Goal: Find specific page/section: Find specific page/section

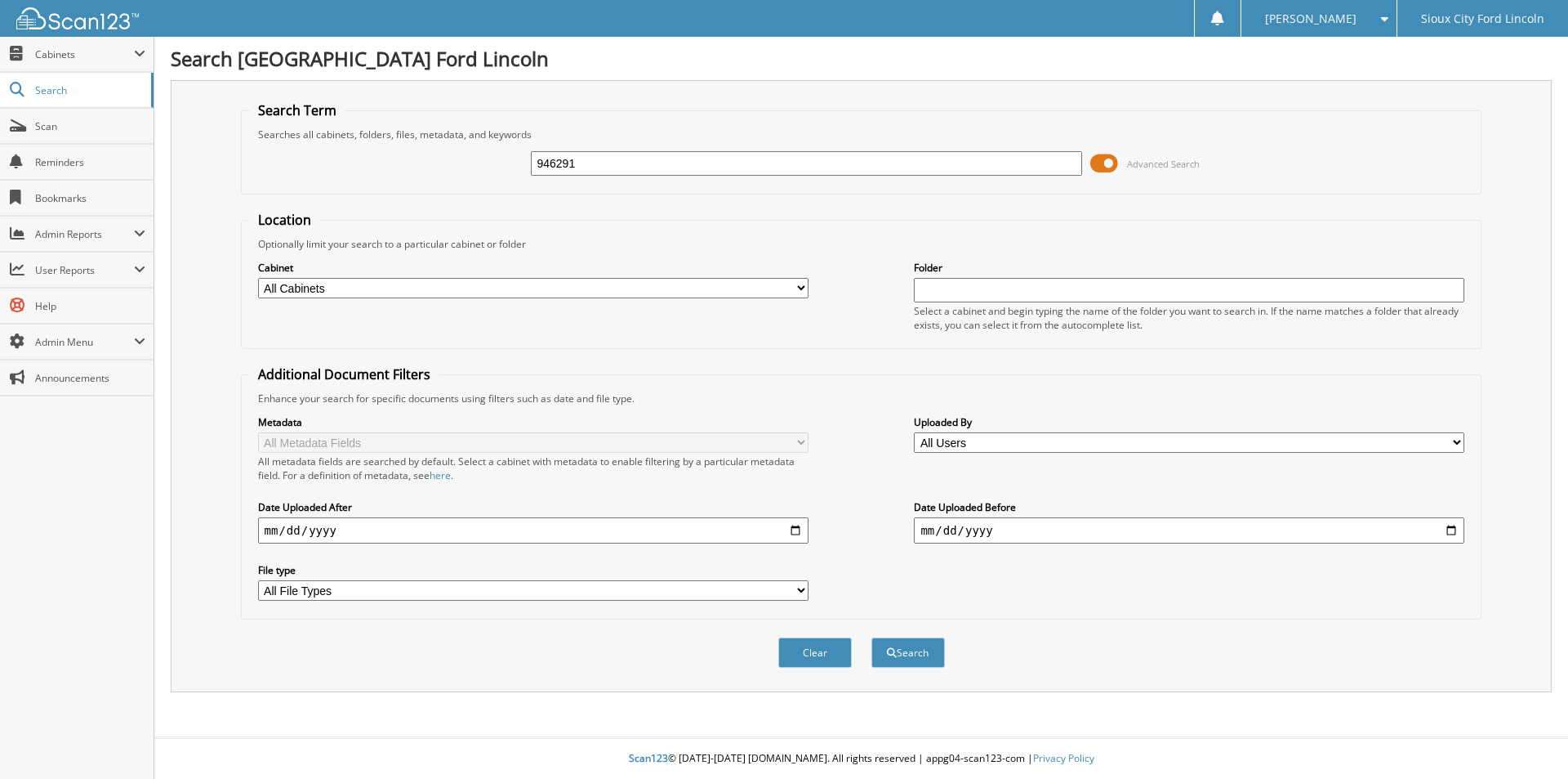
type input "946291"
click at [872, 637] on button "Search" at bounding box center [908, 652] width 74 height 30
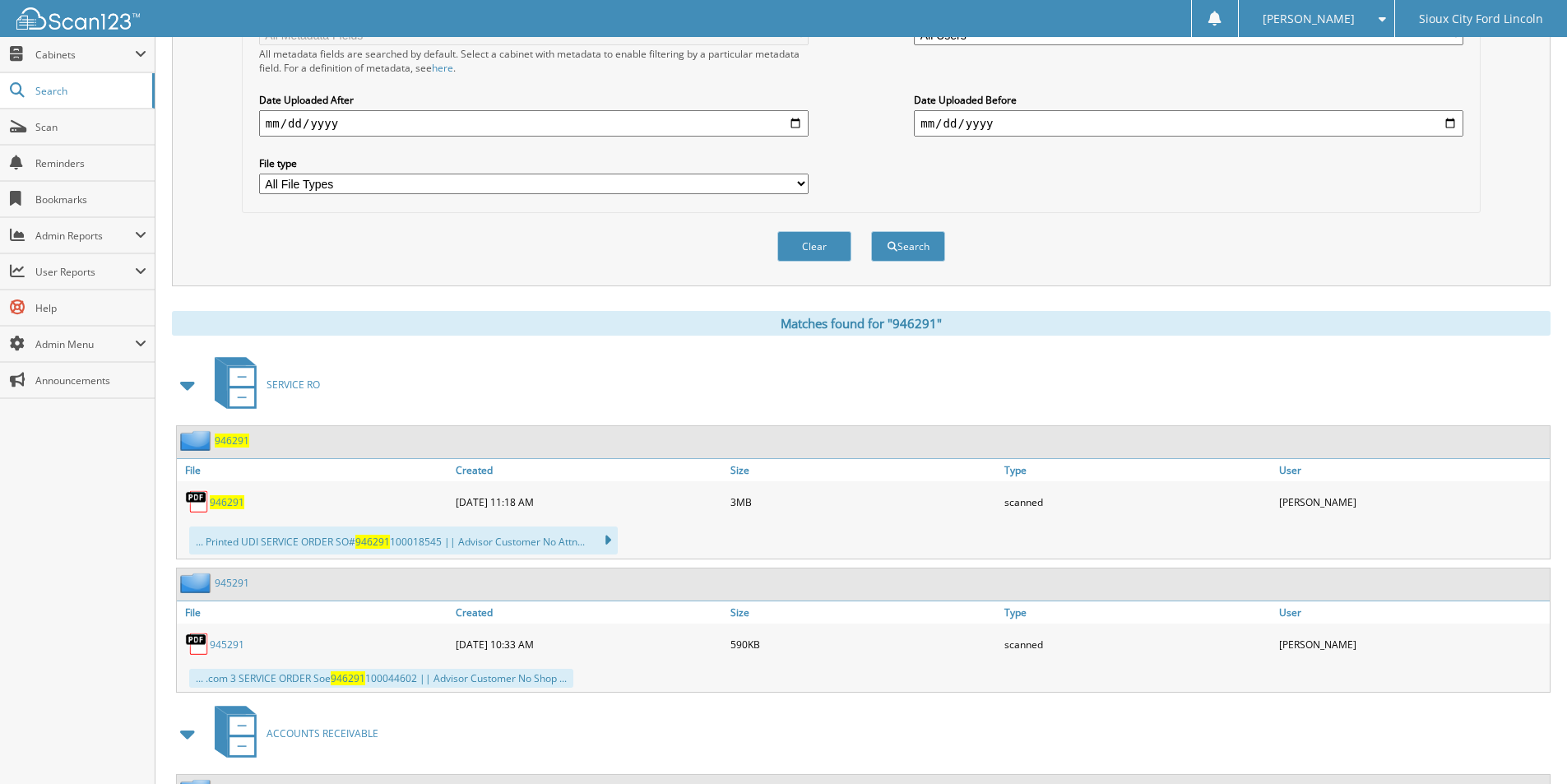
scroll to position [411, 0]
click at [226, 499] on span "946291" at bounding box center [227, 501] width 35 height 14
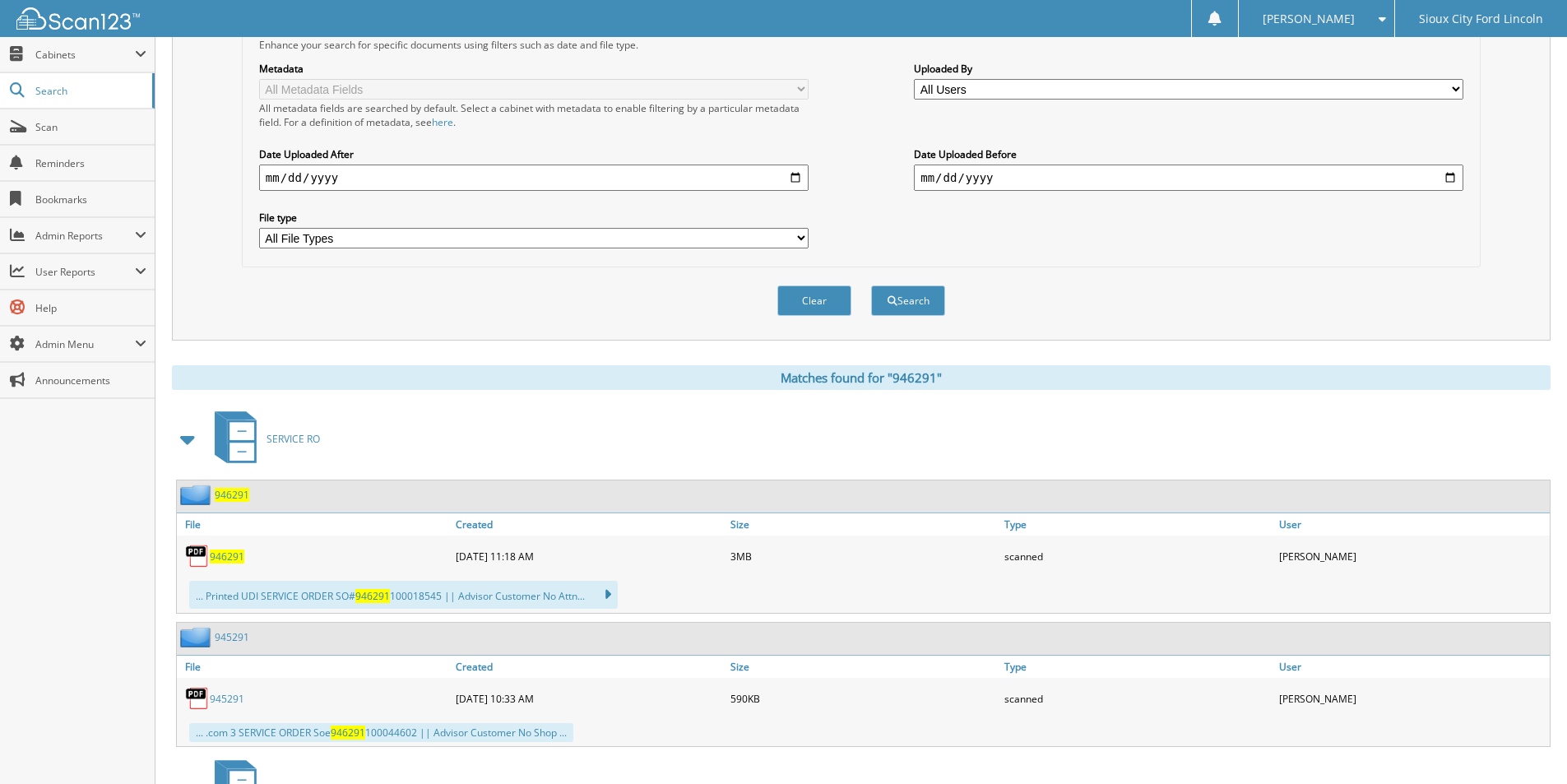
scroll to position [0, 0]
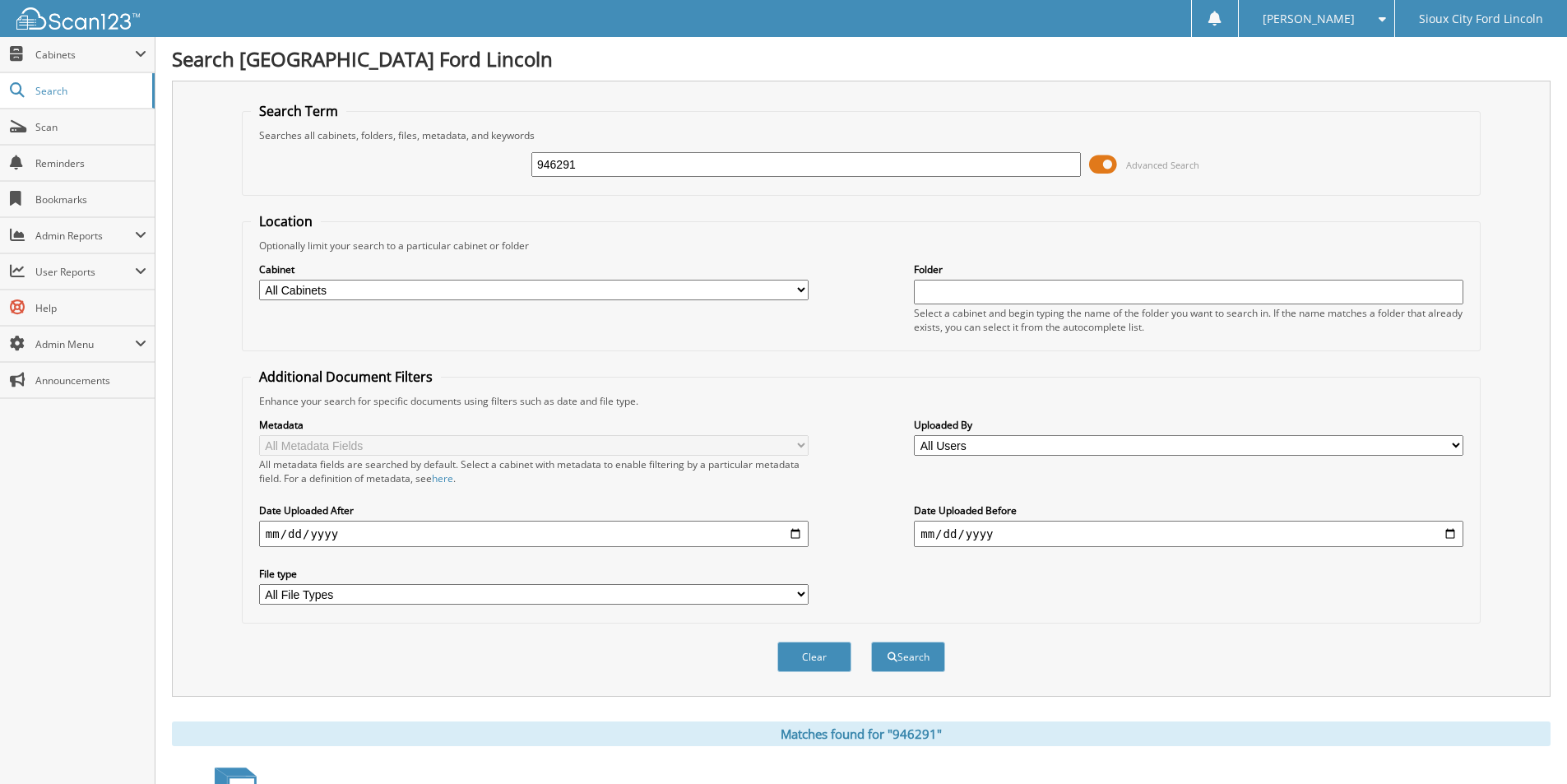
click at [599, 170] on input "946291" at bounding box center [806, 164] width 550 height 24
type input "946742"
click at [872, 641] on button "Search" at bounding box center [908, 656] width 74 height 30
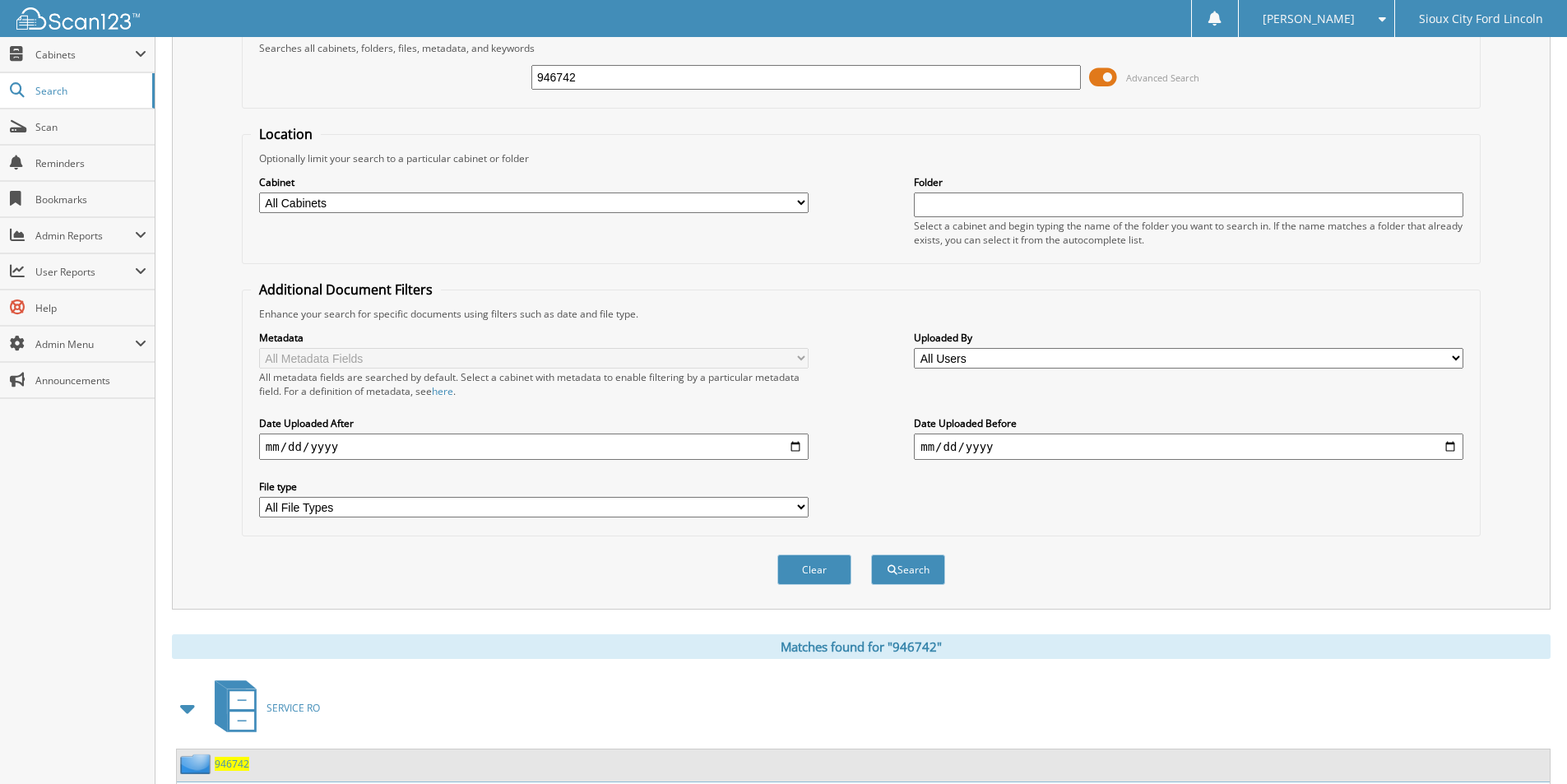
scroll to position [247, 0]
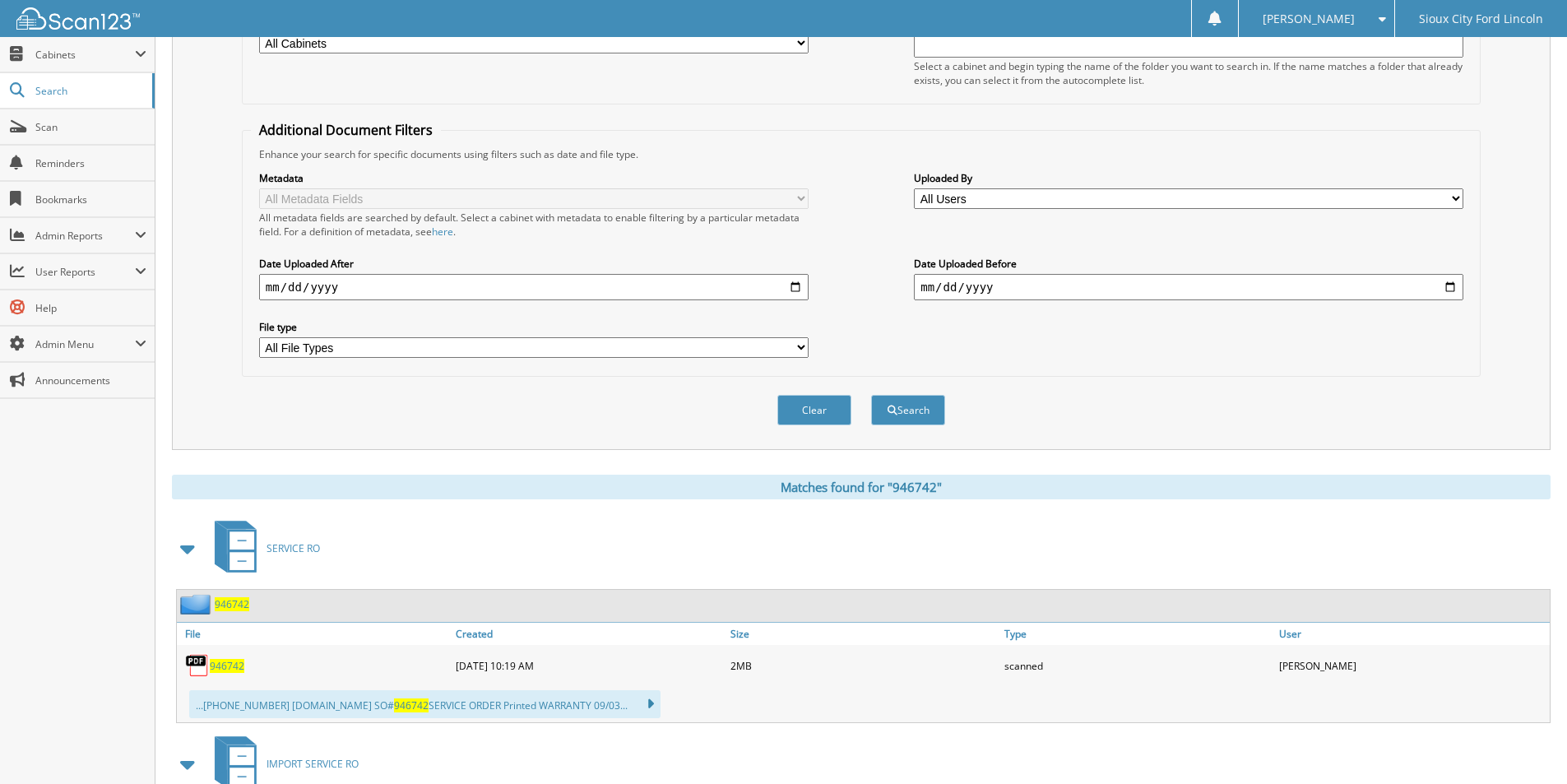
click at [218, 671] on span "946742" at bounding box center [227, 665] width 35 height 14
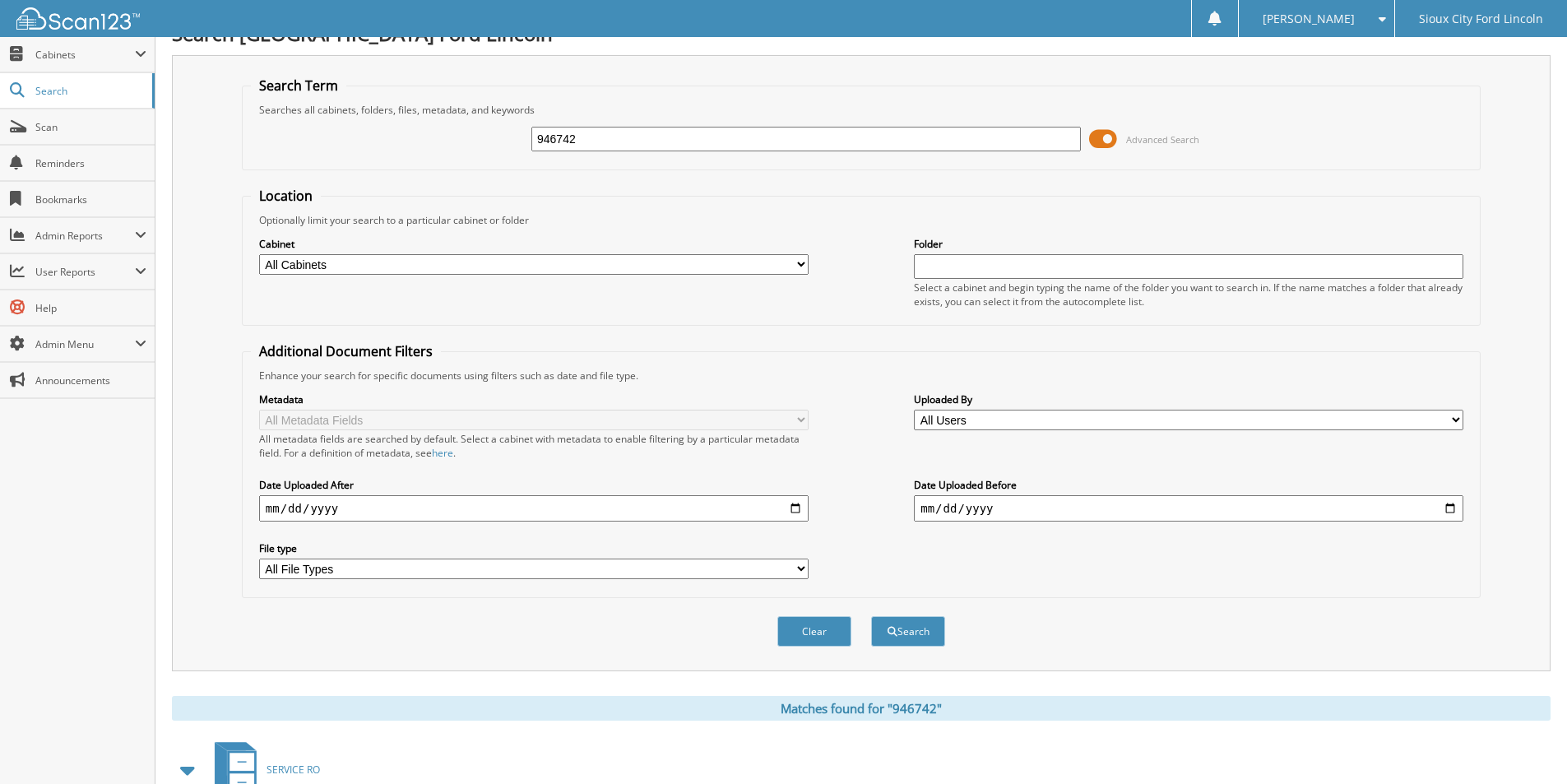
scroll to position [0, 0]
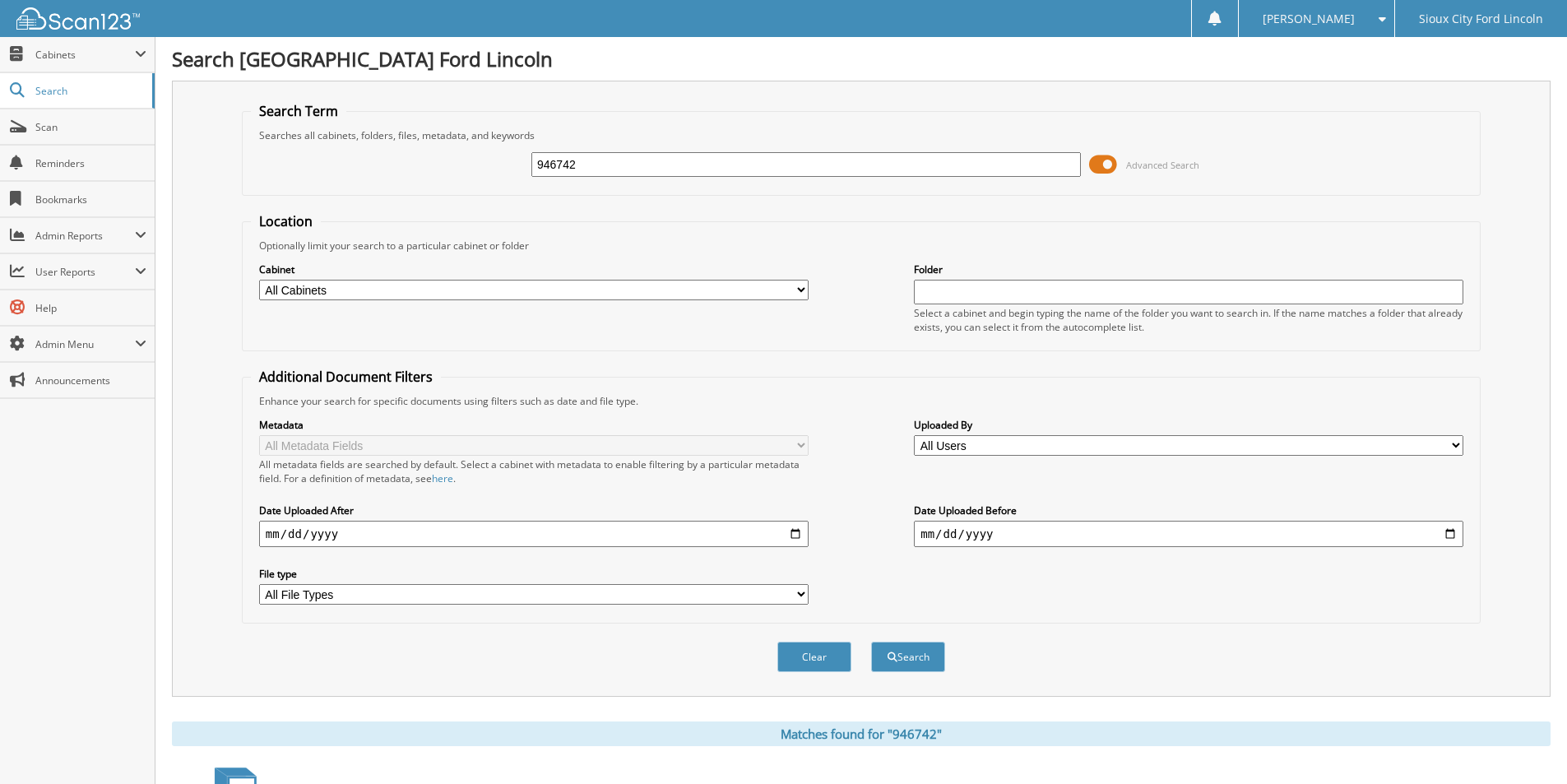
click at [615, 170] on input "946742" at bounding box center [806, 164] width 550 height 24
type input "947611"
click at [872, 641] on button "Search" at bounding box center [908, 656] width 74 height 30
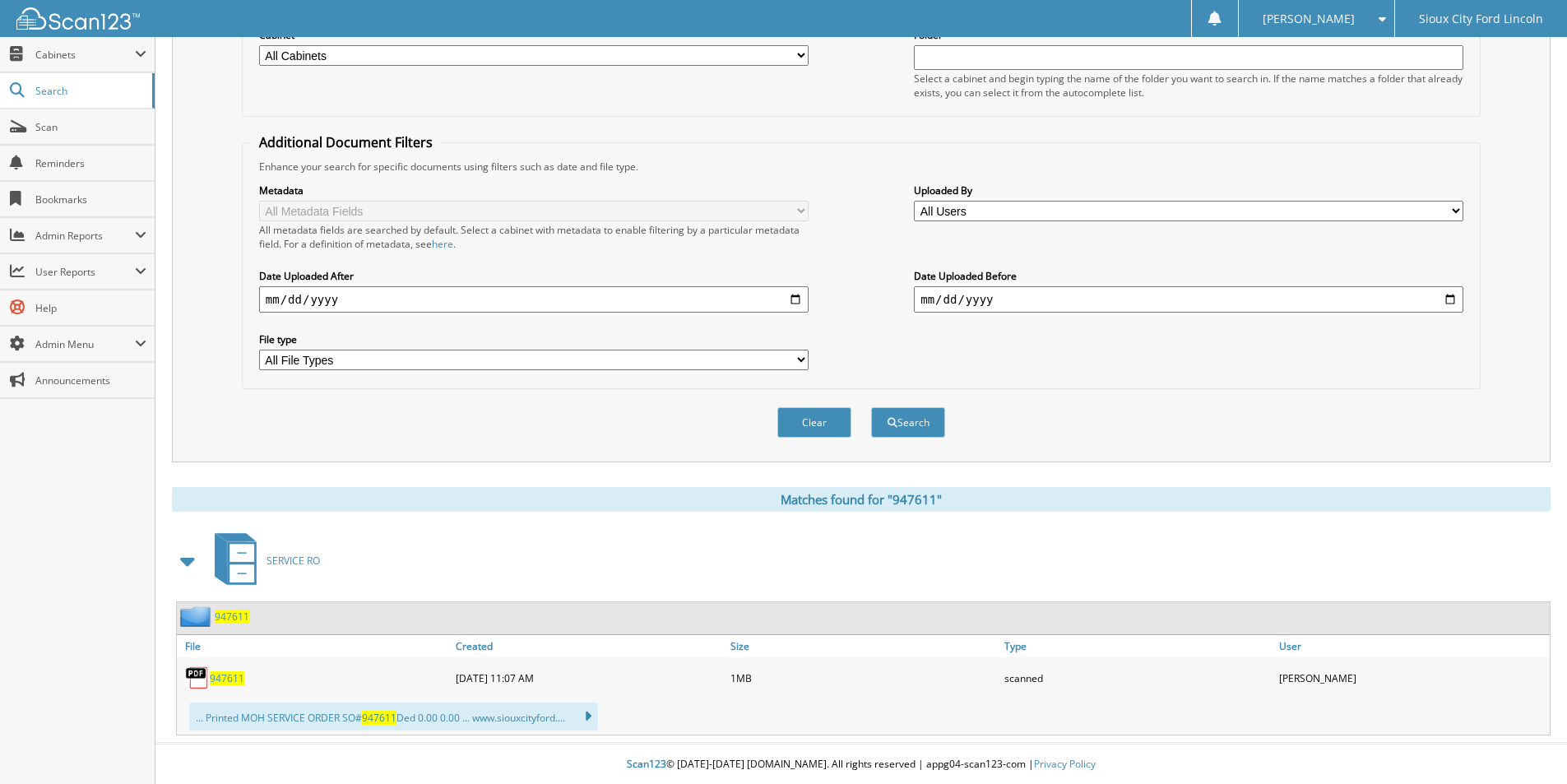
scroll to position [236, 0]
click at [230, 678] on span "947611" at bounding box center [227, 677] width 35 height 14
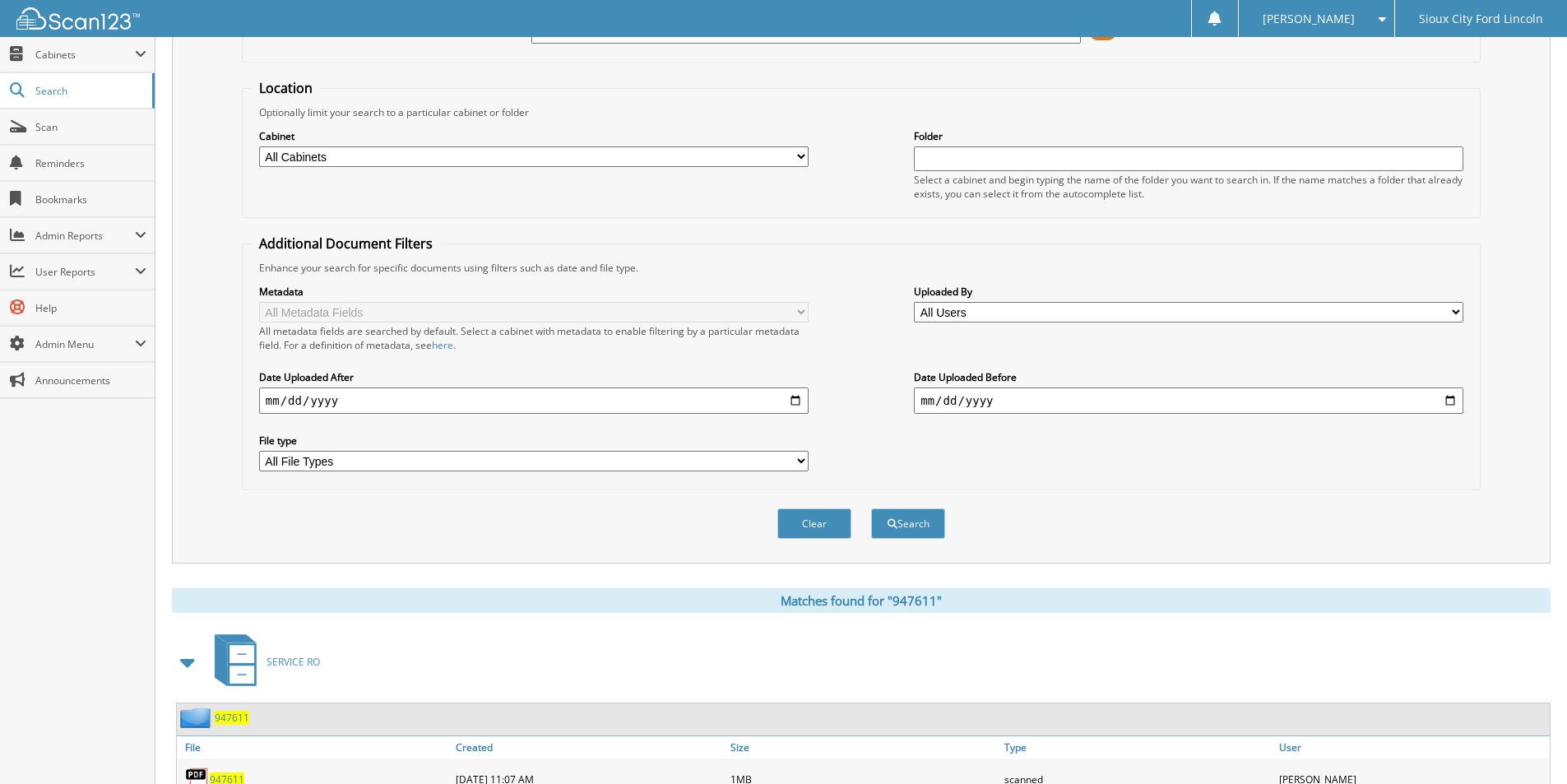
scroll to position [0, 0]
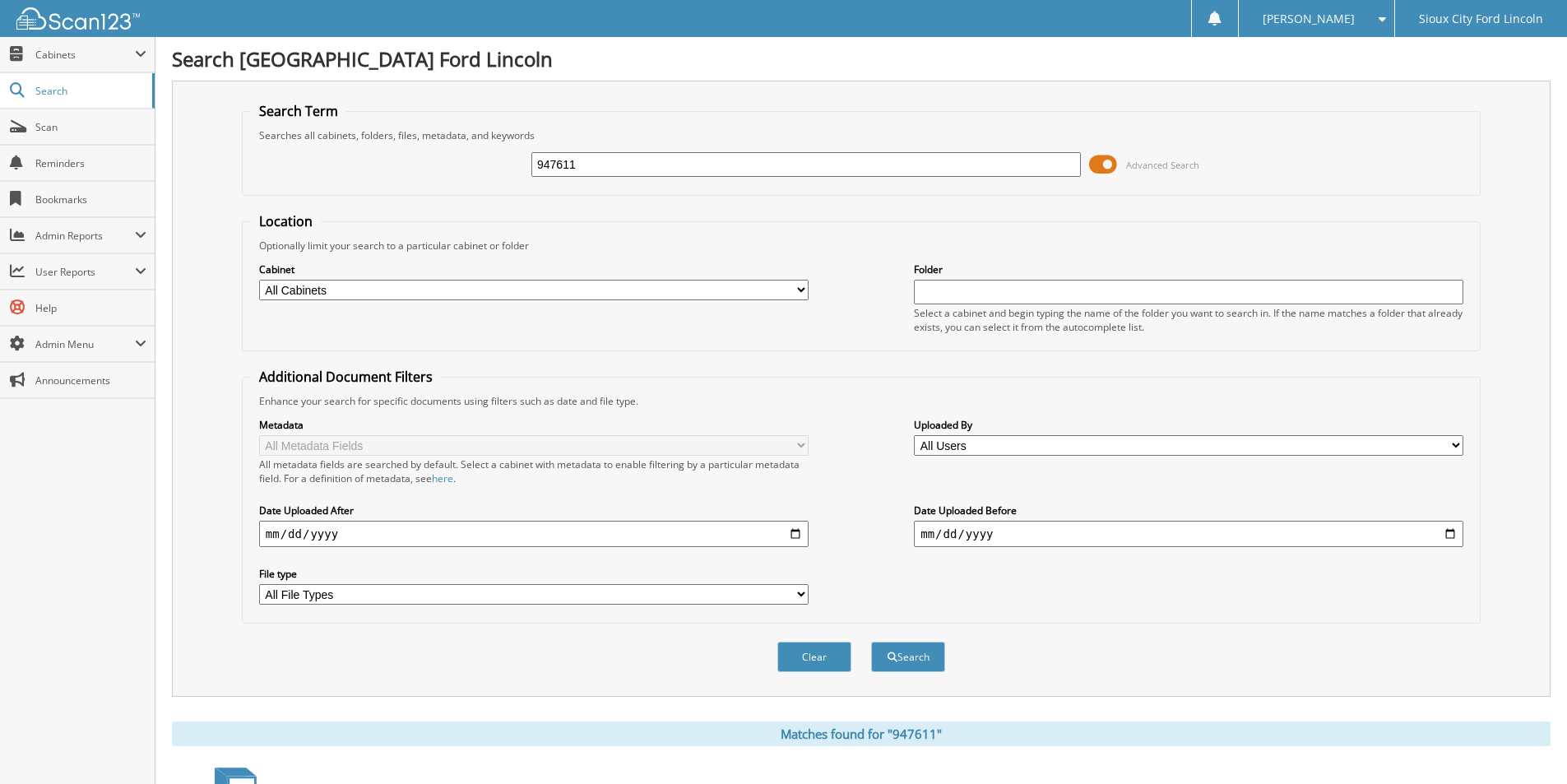
click at [600, 162] on input "947611" at bounding box center [806, 164] width 550 height 24
type input "947807"
click at [872, 641] on button "Search" at bounding box center [908, 656] width 74 height 30
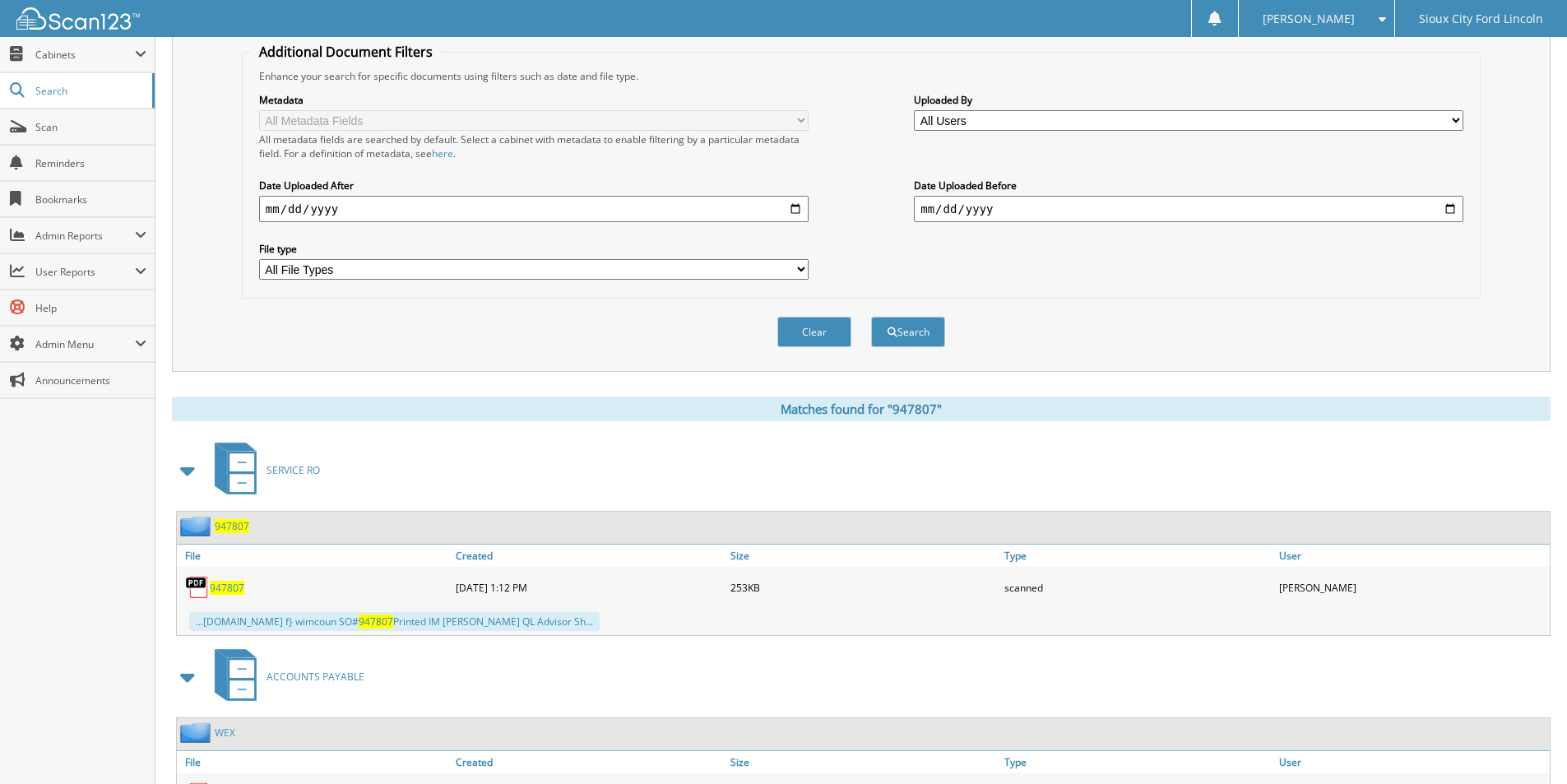
scroll to position [329, 0]
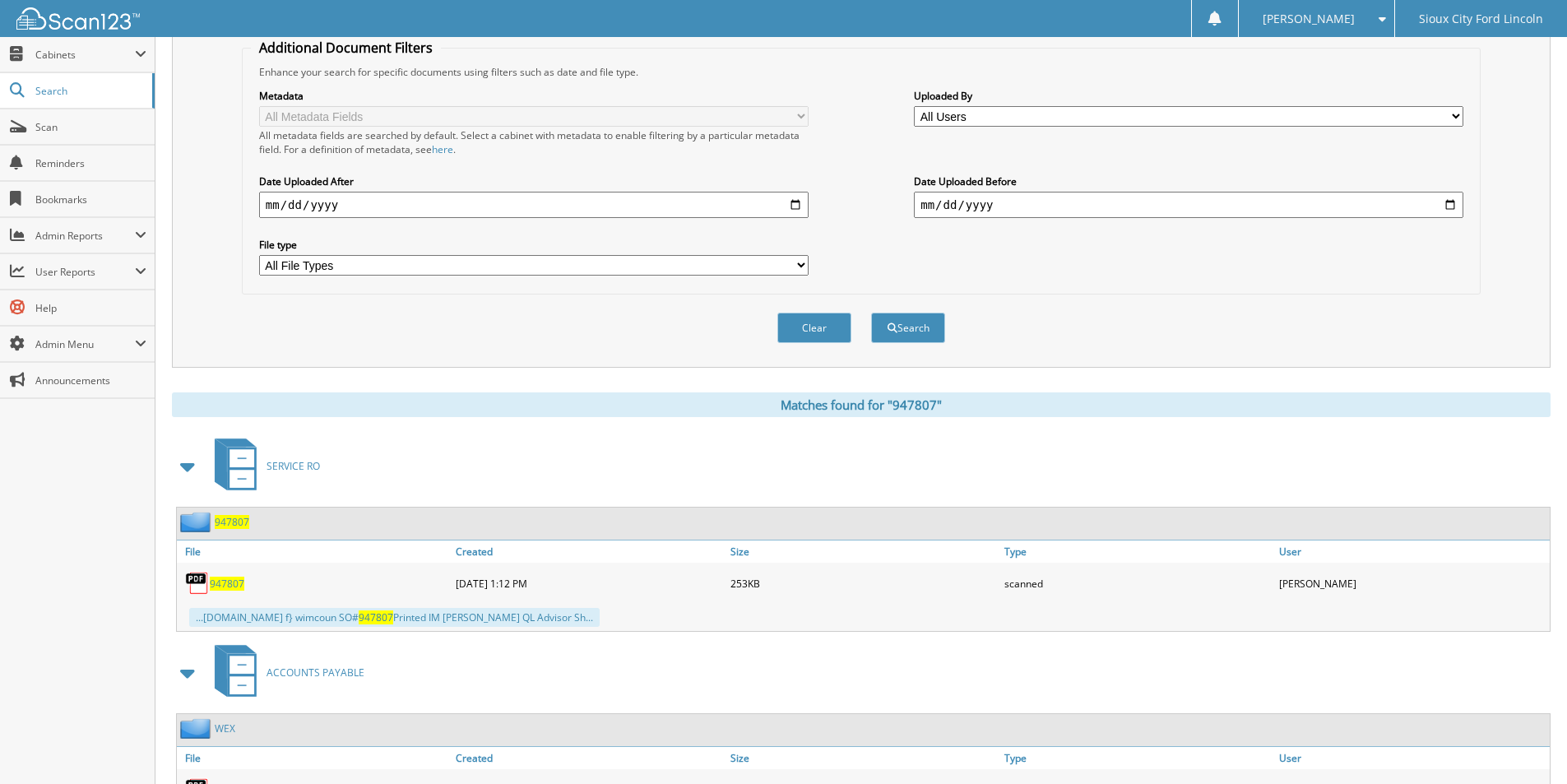
click at [221, 578] on span "947807" at bounding box center [227, 583] width 35 height 14
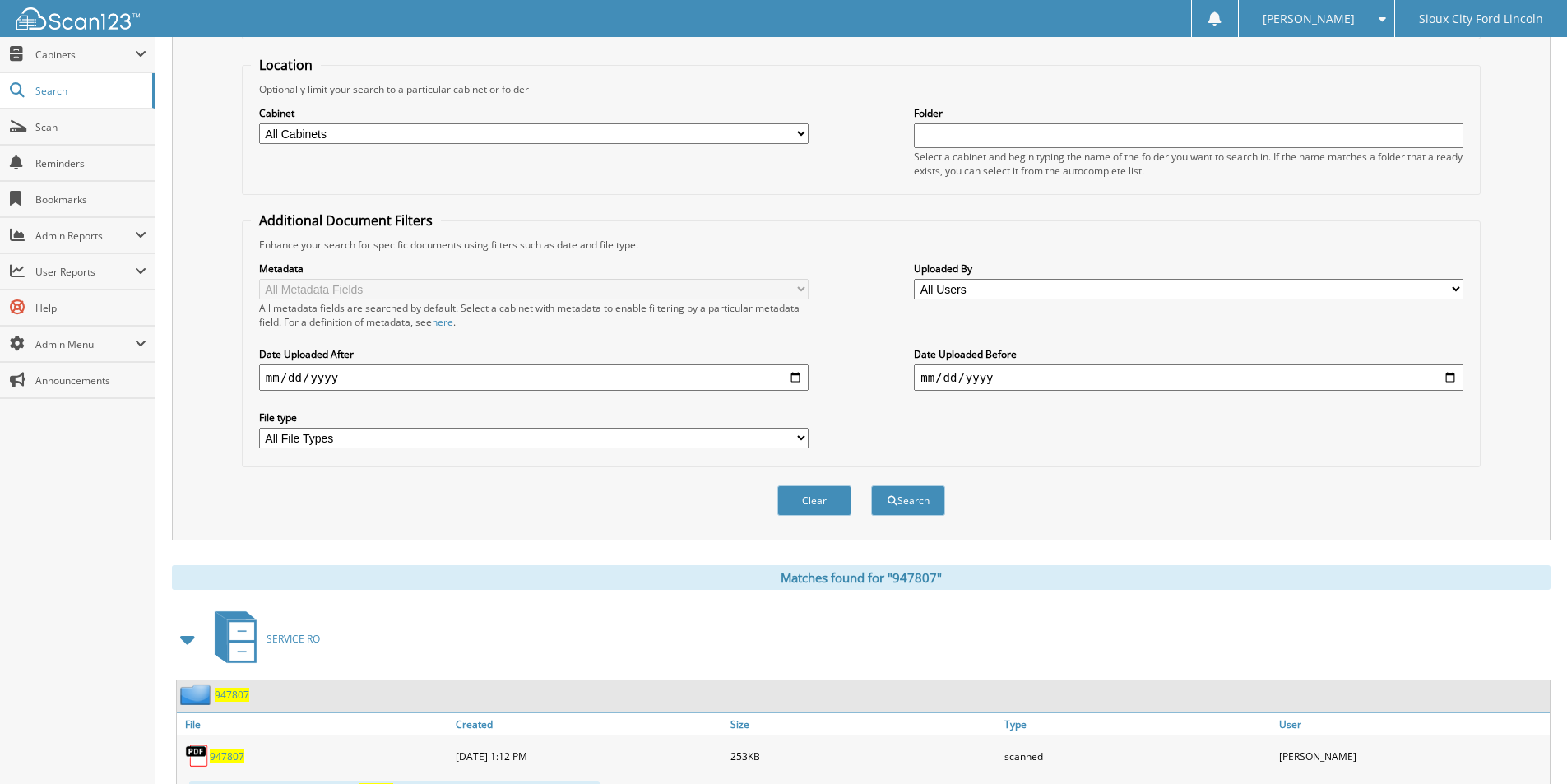
scroll to position [0, 0]
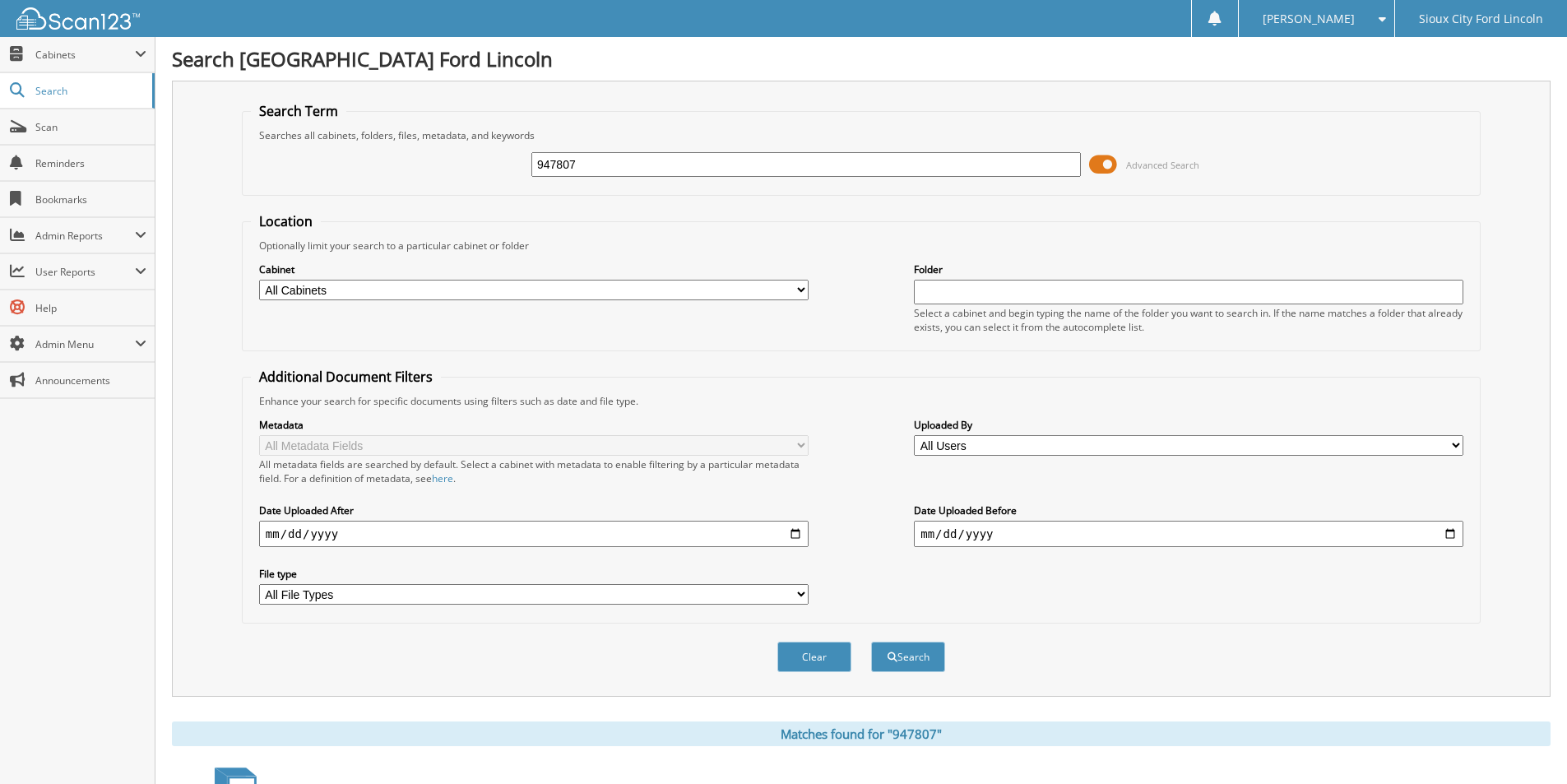
click at [597, 171] on input "947807" at bounding box center [806, 164] width 550 height 24
type input "947808"
click at [872, 641] on button "Search" at bounding box center [908, 656] width 74 height 30
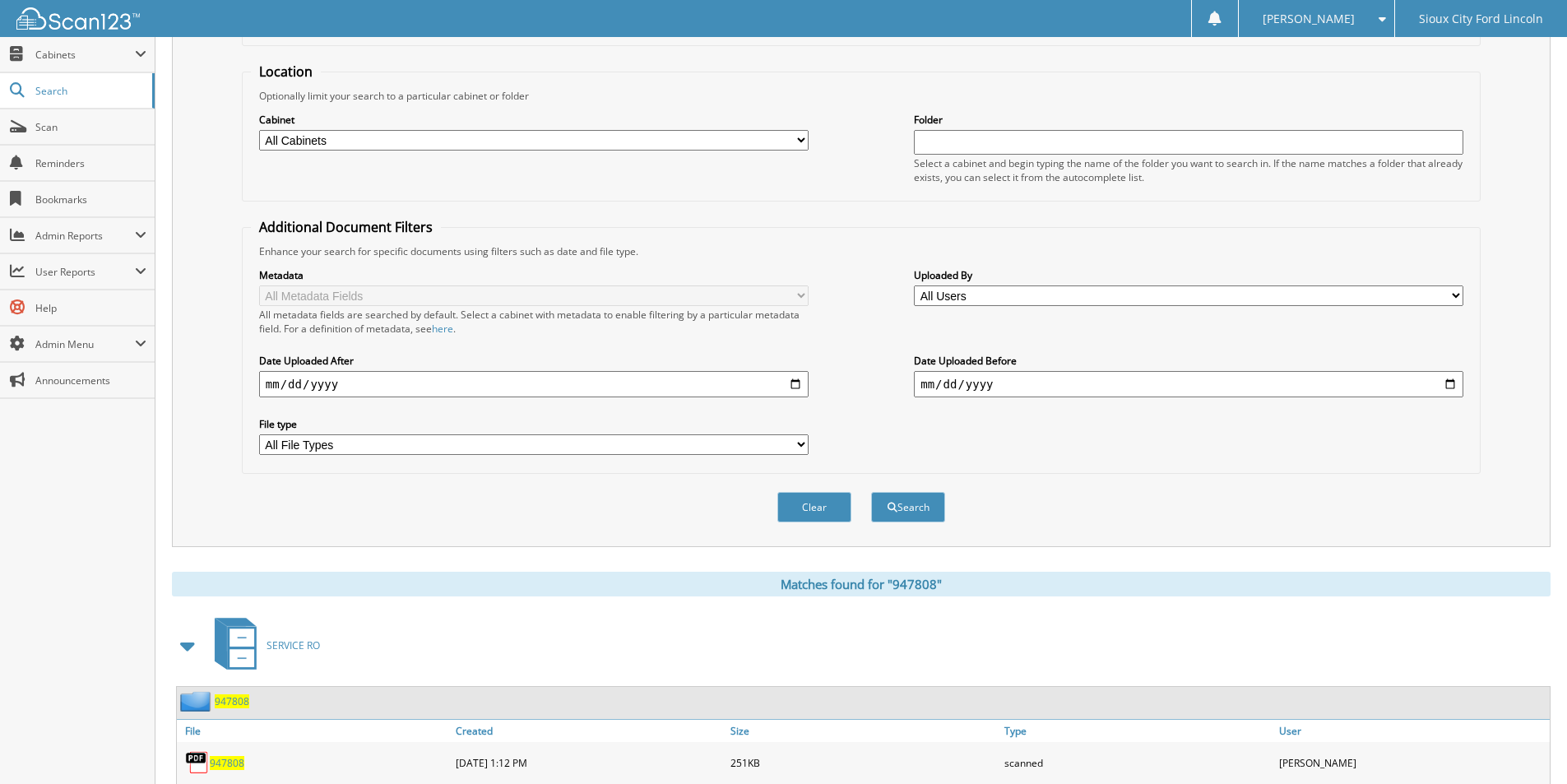
scroll to position [227, 0]
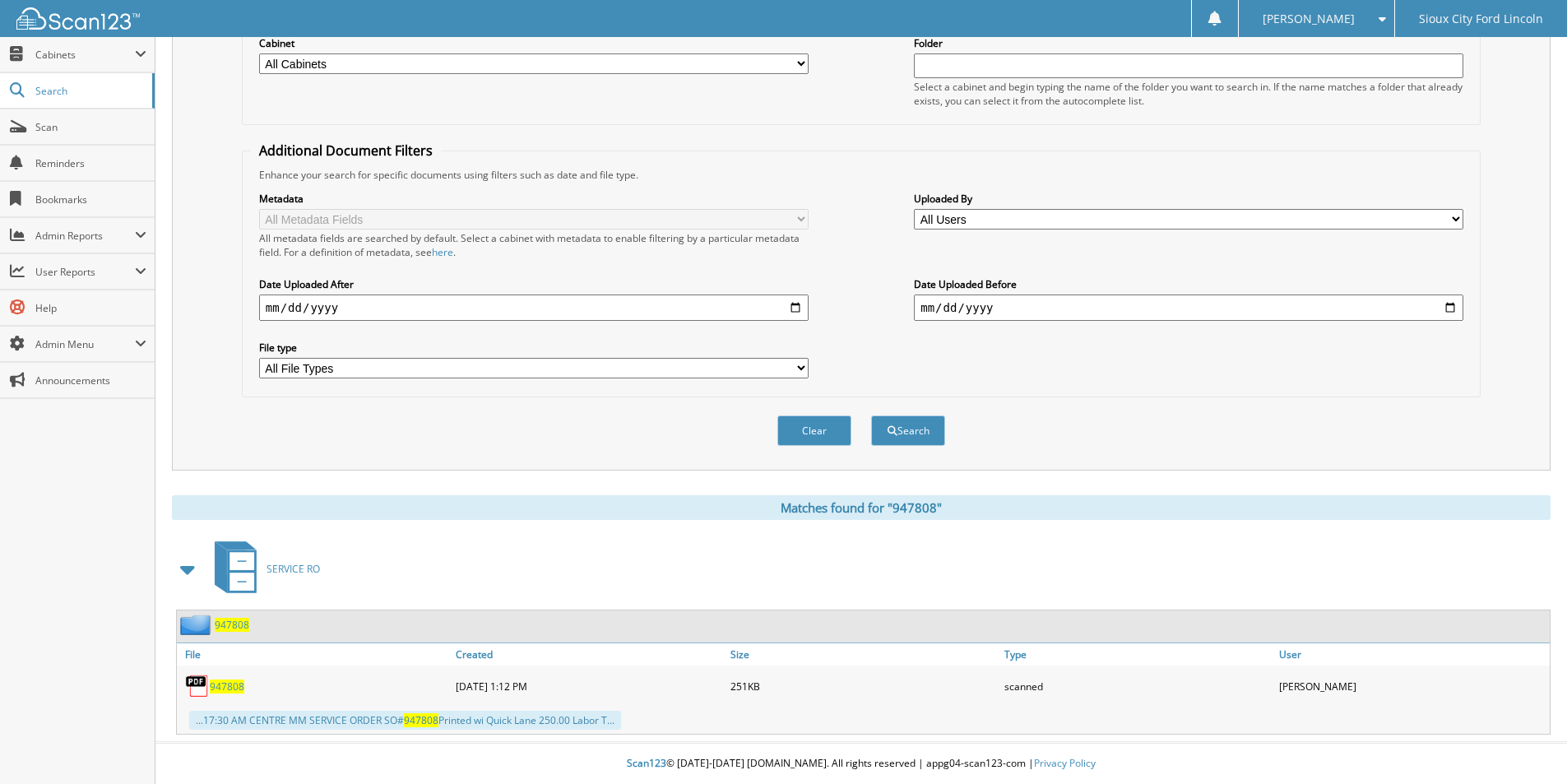
click at [231, 685] on span "947808" at bounding box center [227, 686] width 35 height 14
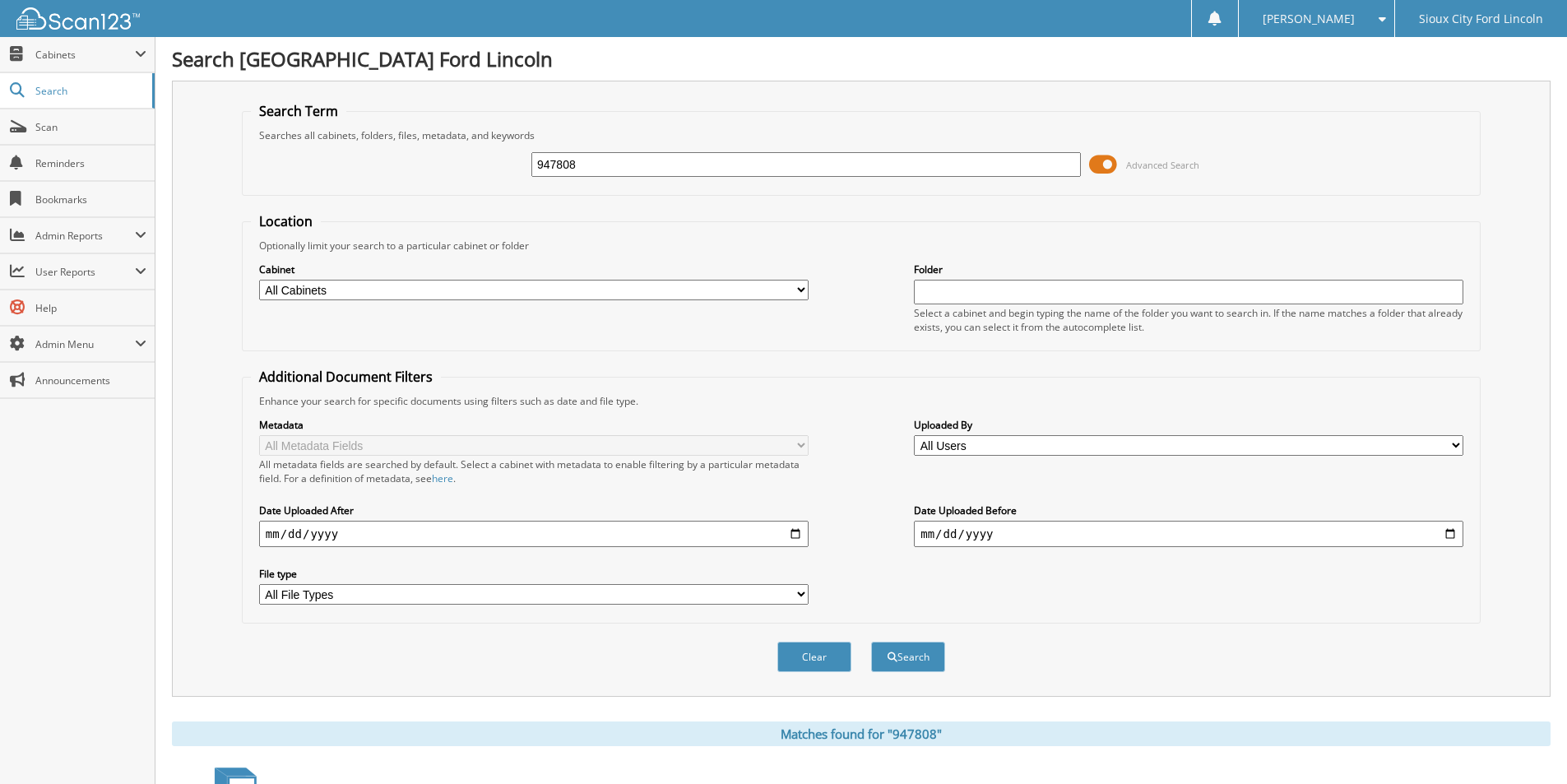
click at [579, 158] on input "947808" at bounding box center [806, 164] width 550 height 24
type input "947809"
click at [872, 641] on button "Search" at bounding box center [908, 656] width 74 height 30
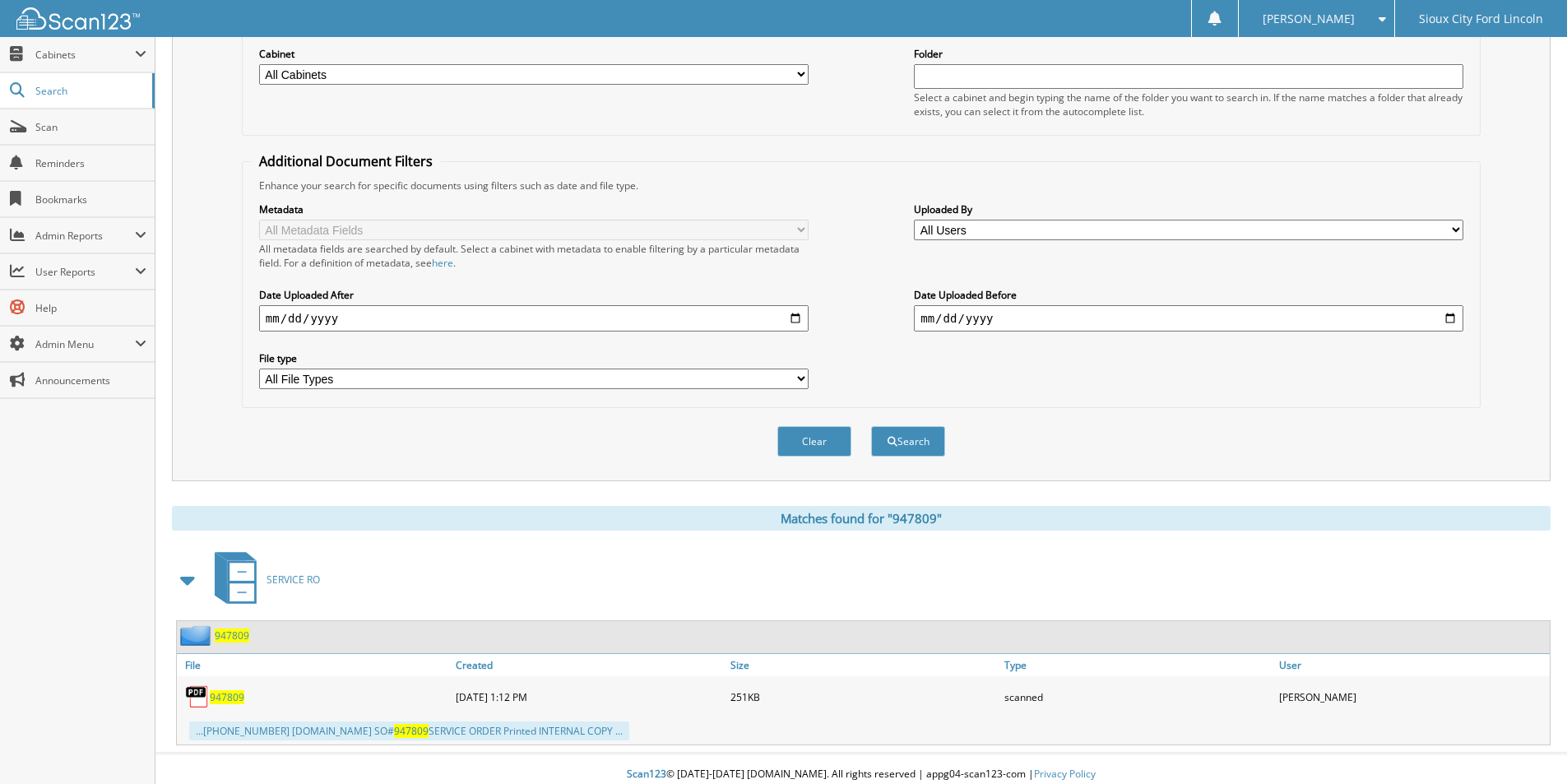
scroll to position [227, 0]
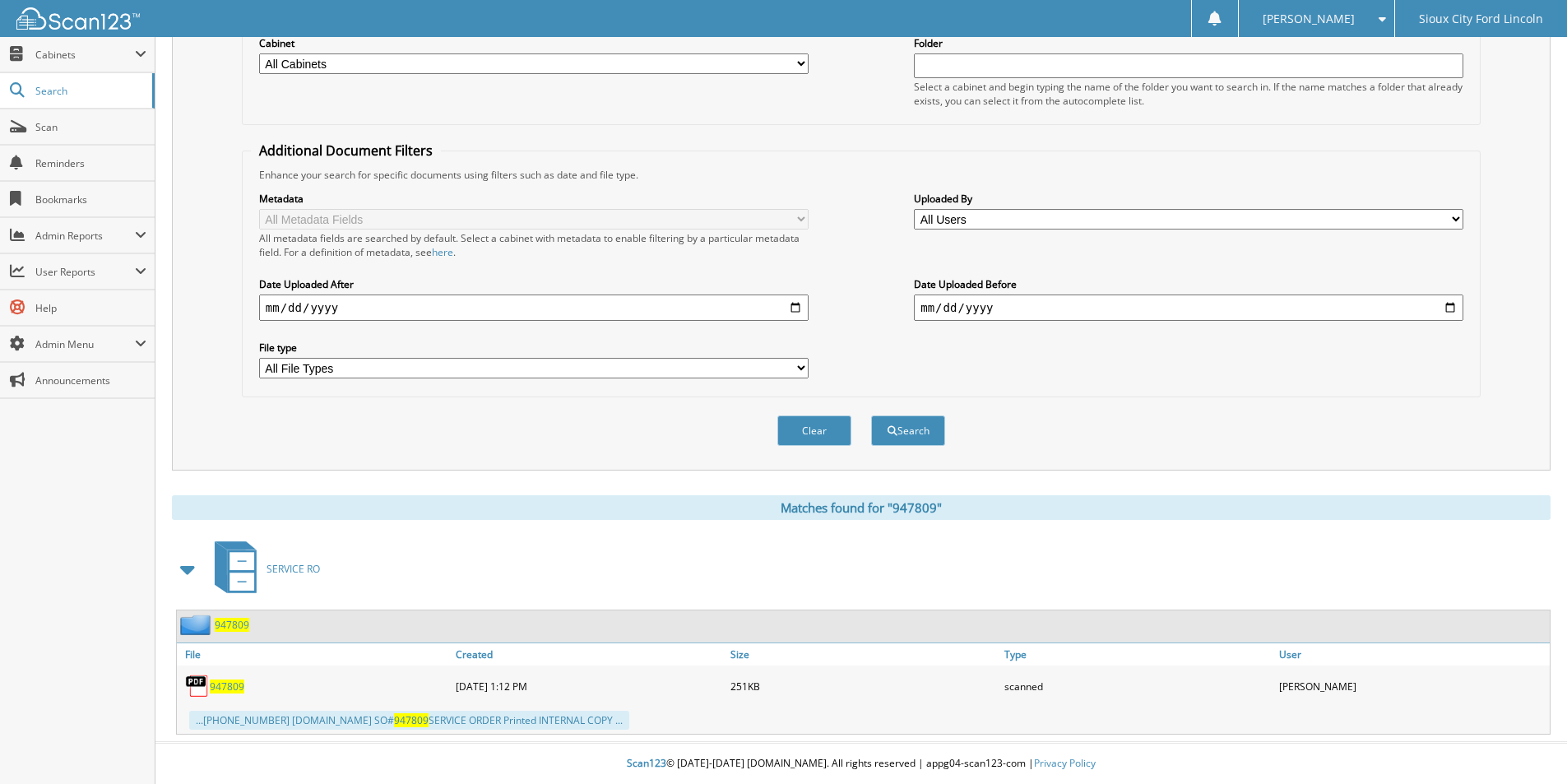
click at [227, 684] on span "947809" at bounding box center [227, 686] width 35 height 14
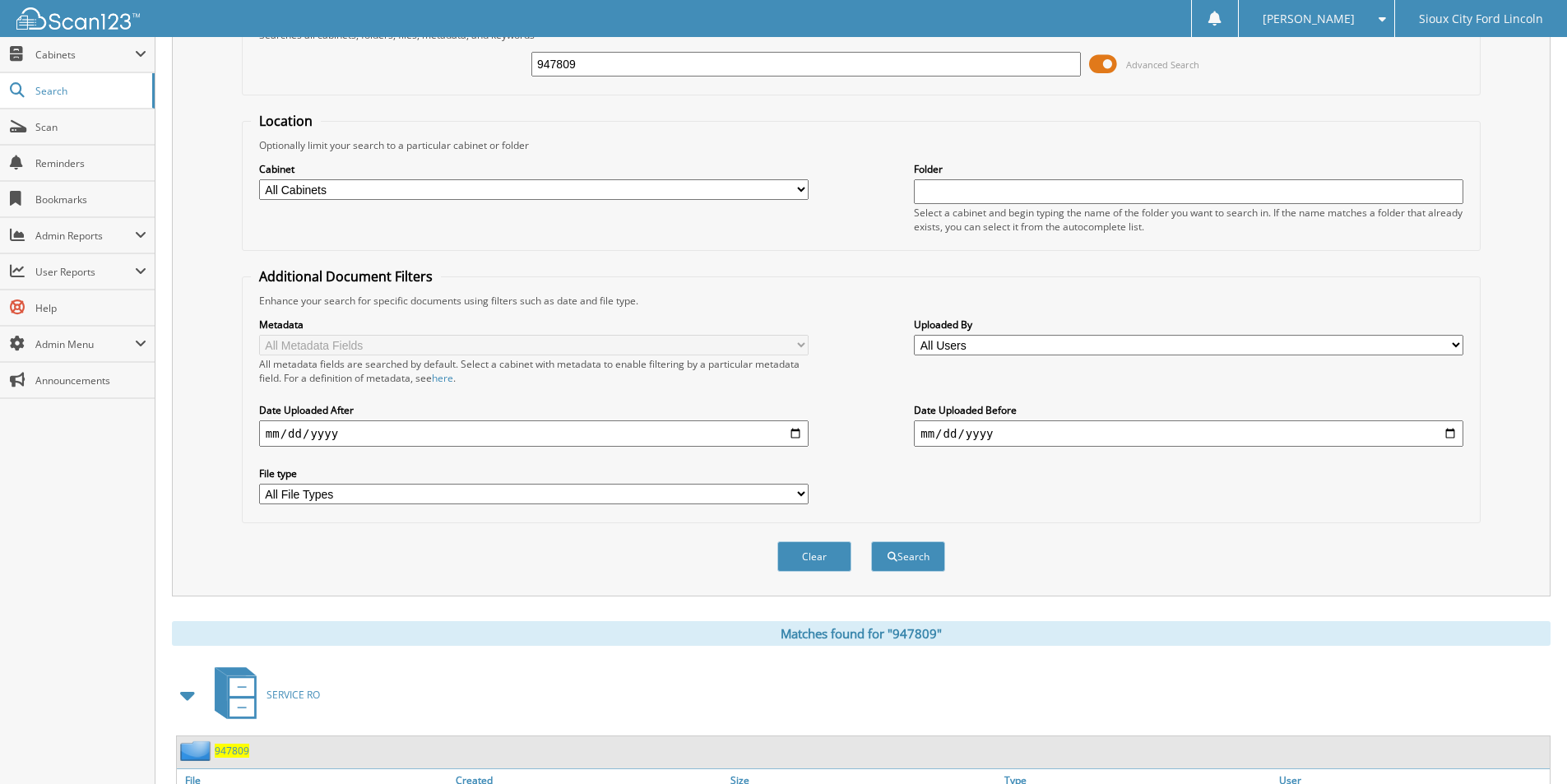
scroll to position [0, 0]
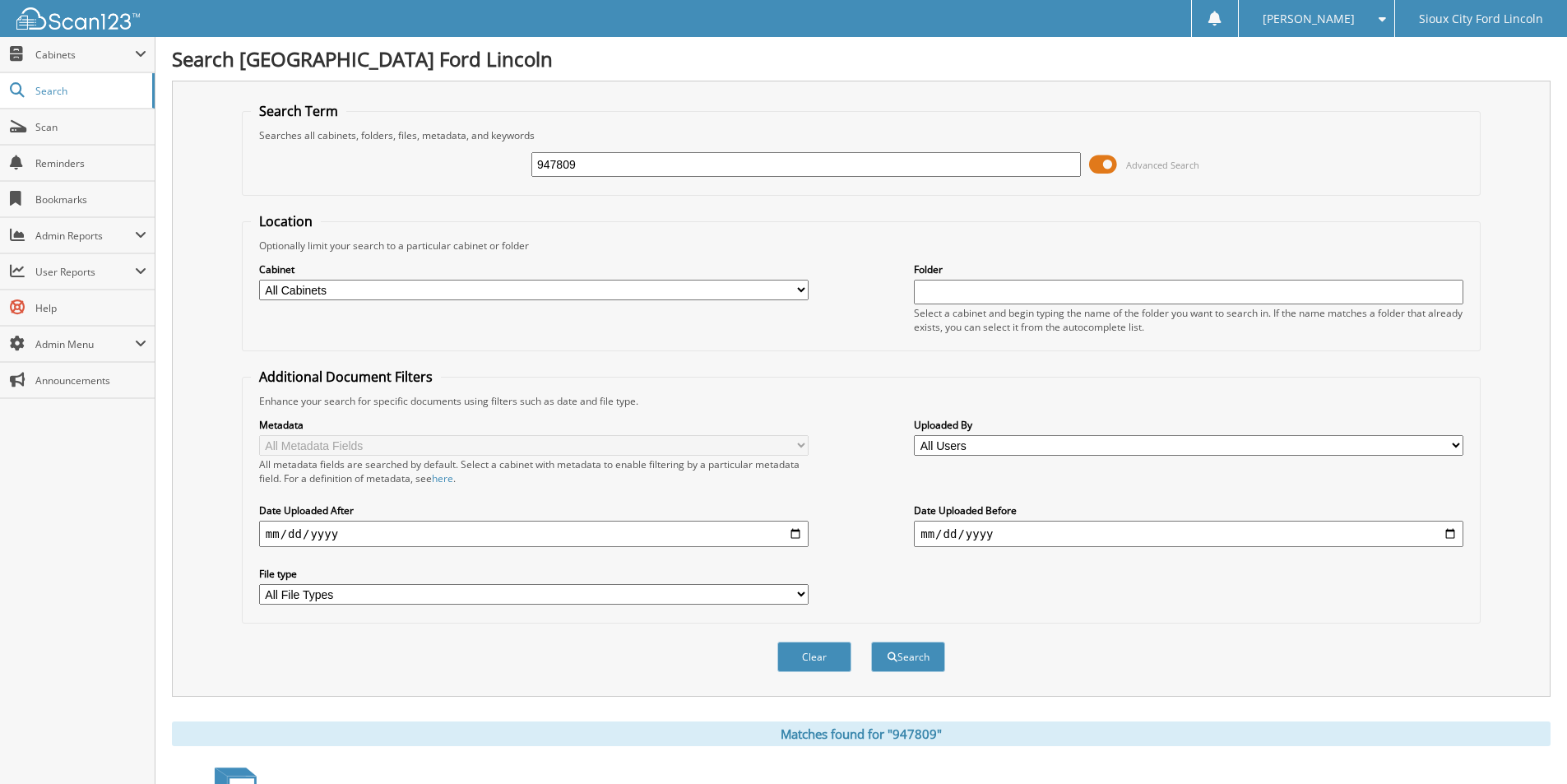
click at [652, 171] on input "947809" at bounding box center [806, 164] width 550 height 24
type input "947934"
click at [872, 641] on button "Search" at bounding box center [908, 656] width 74 height 30
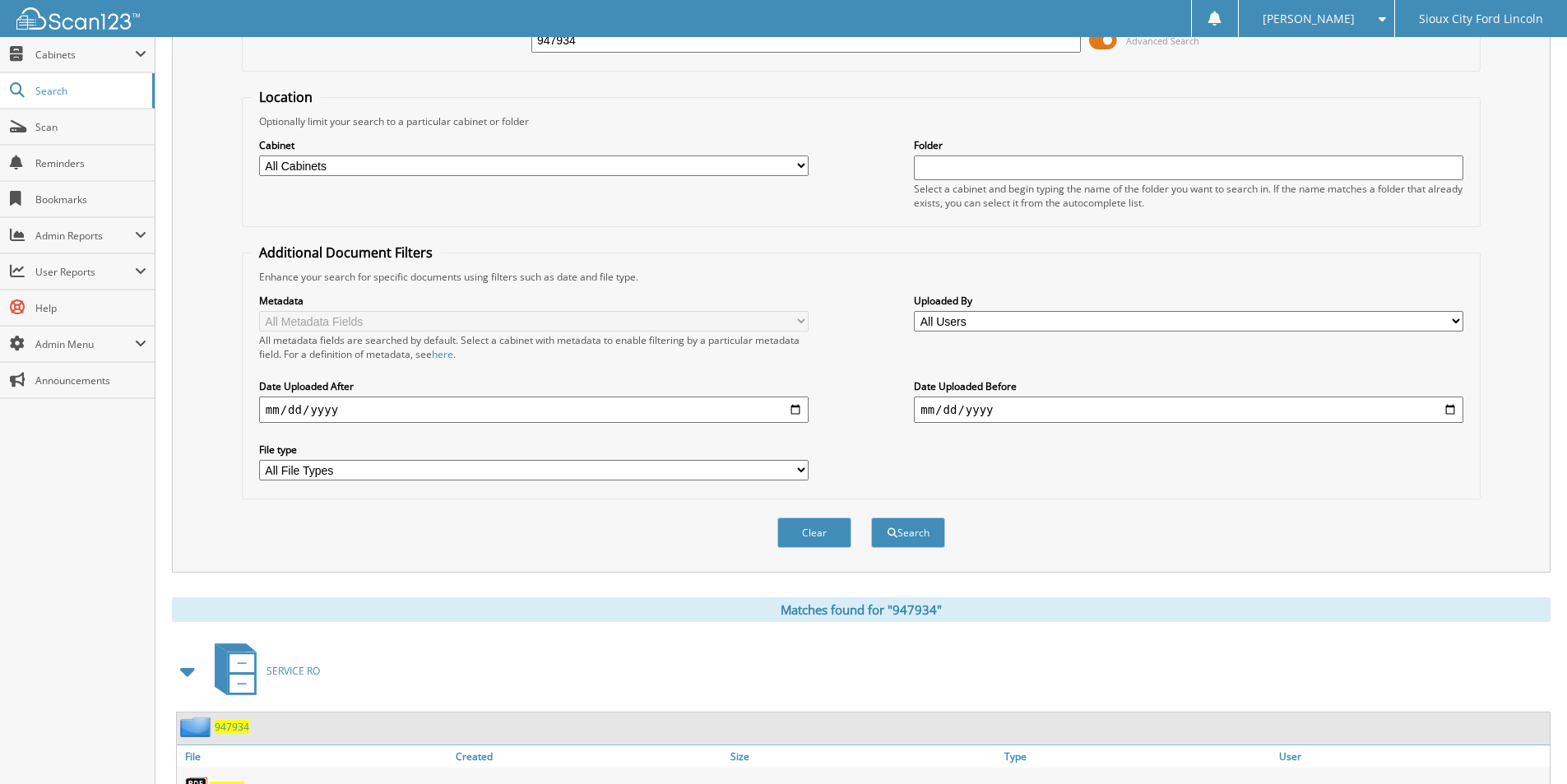
scroll to position [406, 0]
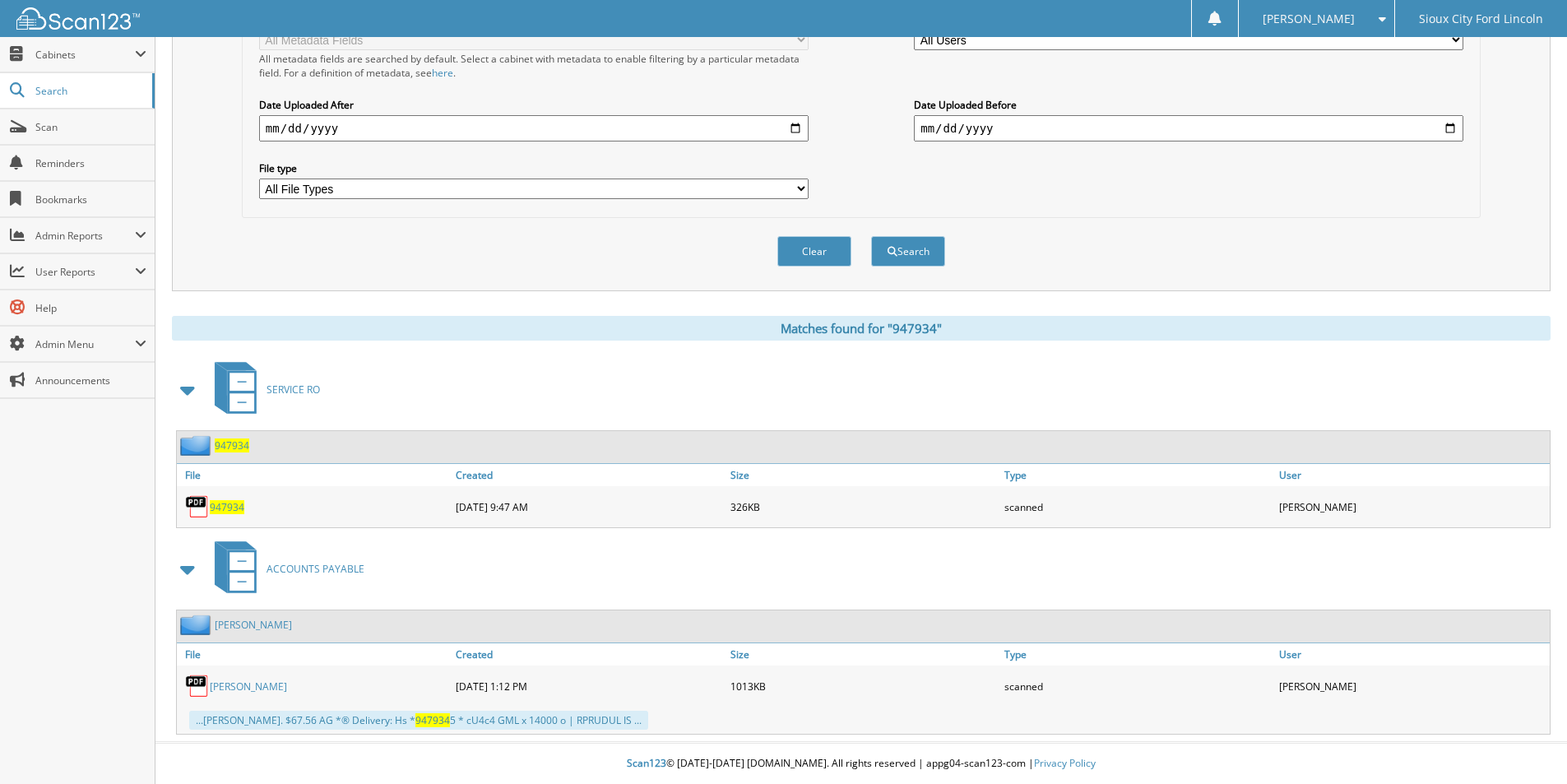
click at [231, 503] on span "947934" at bounding box center [227, 506] width 35 height 14
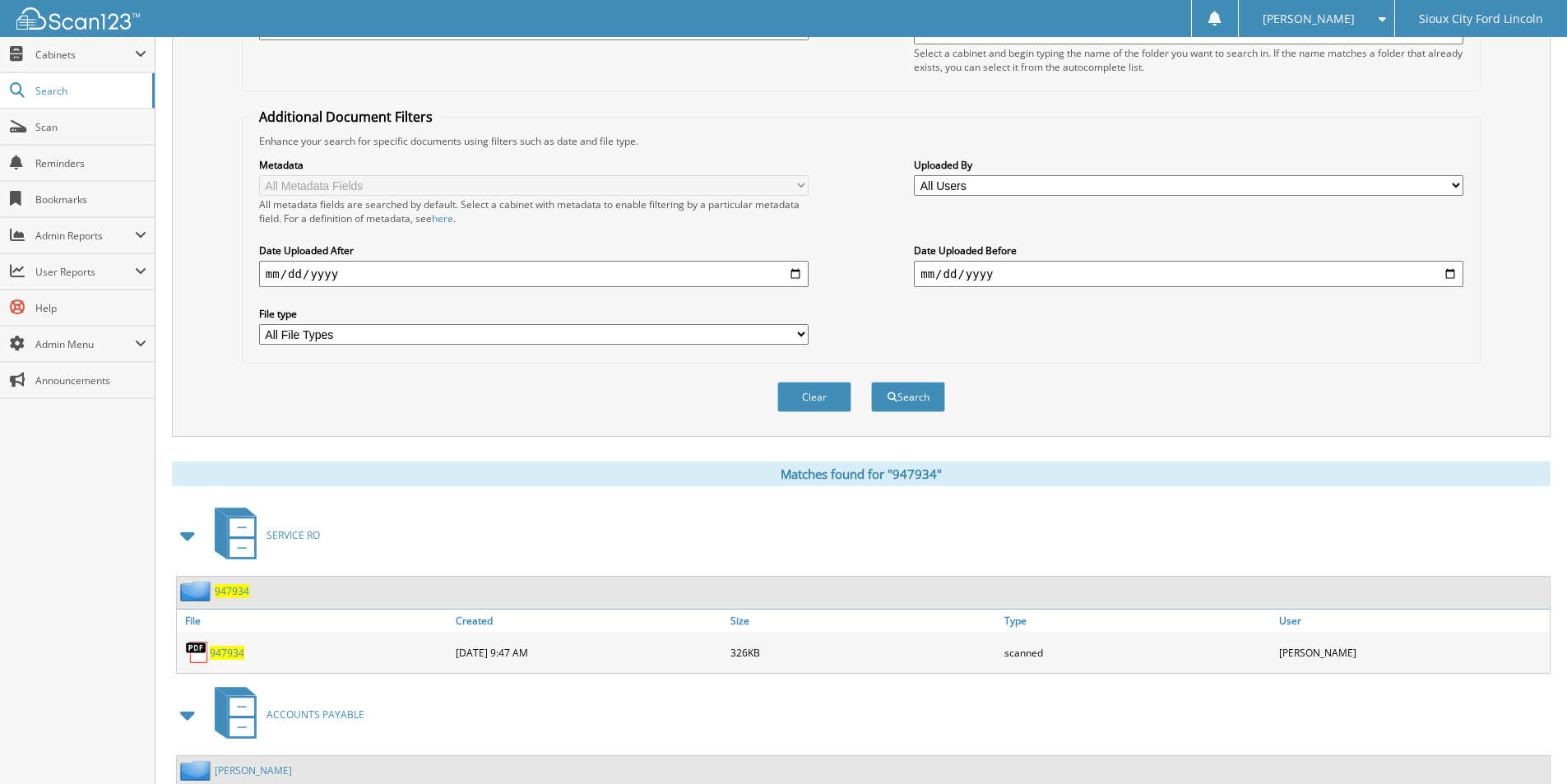
scroll to position [0, 0]
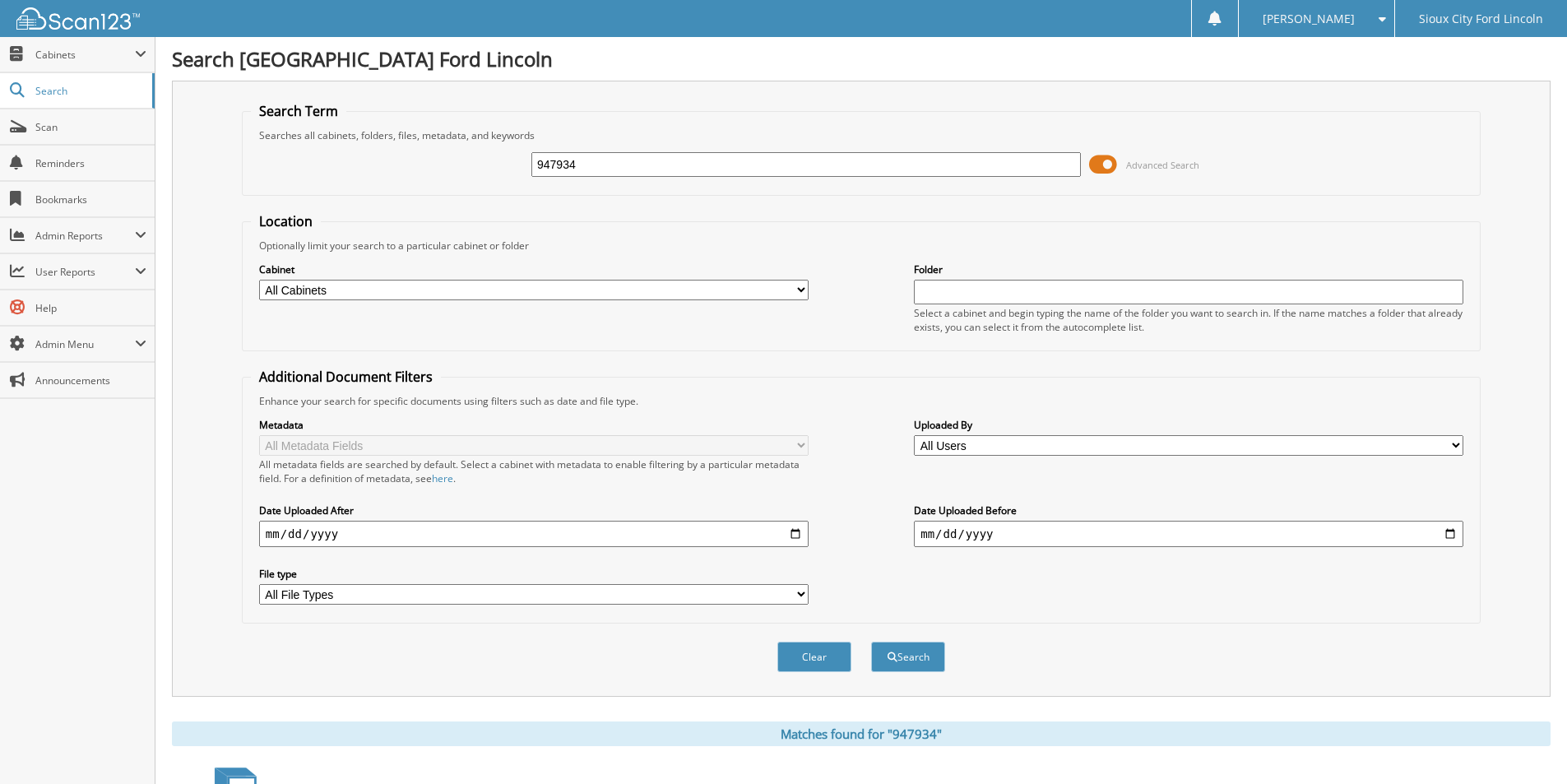
click at [585, 163] on input "947934" at bounding box center [806, 164] width 550 height 24
type input "947936"
click at [872, 641] on button "Search" at bounding box center [908, 656] width 74 height 30
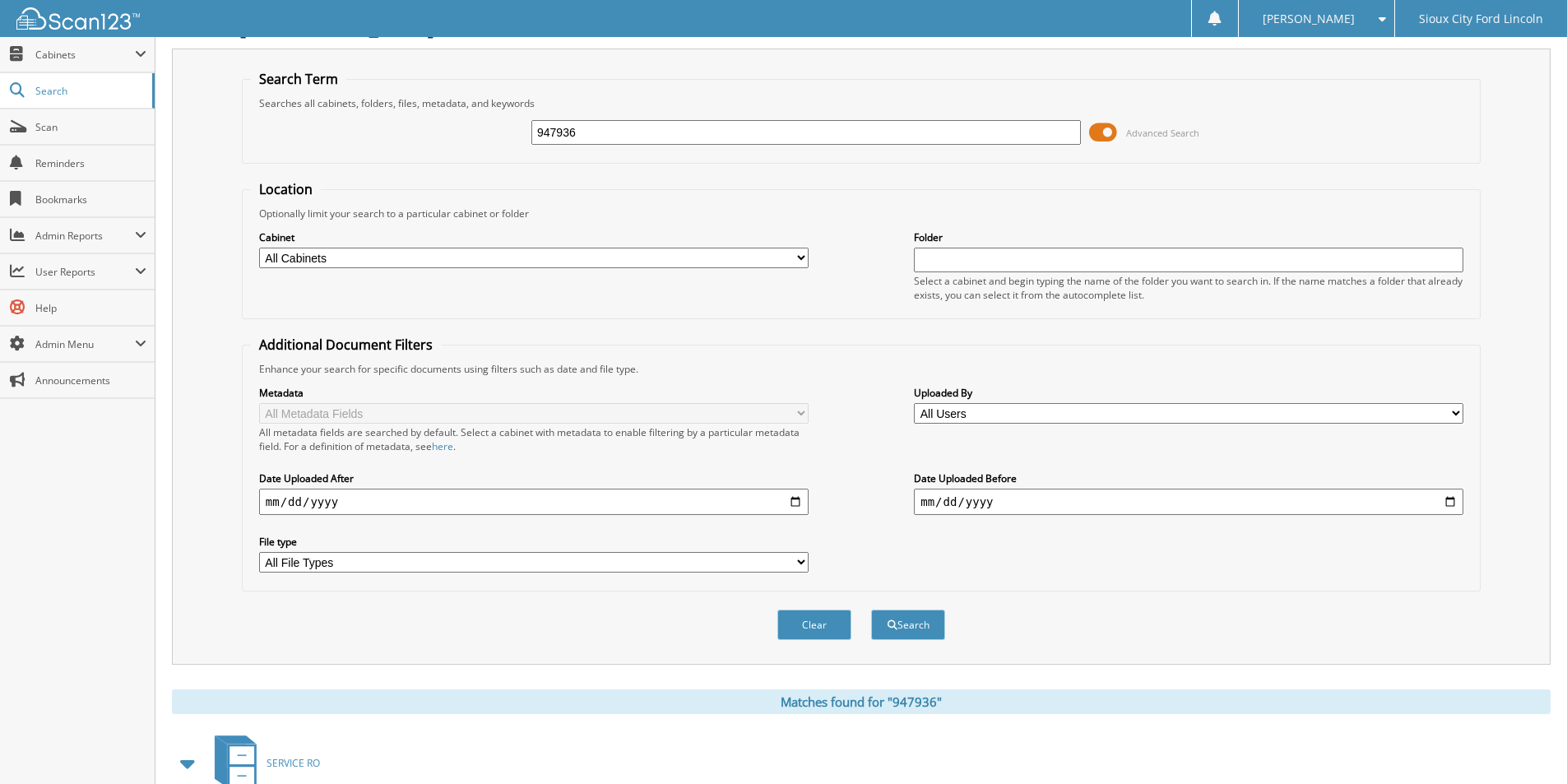
scroll to position [433, 0]
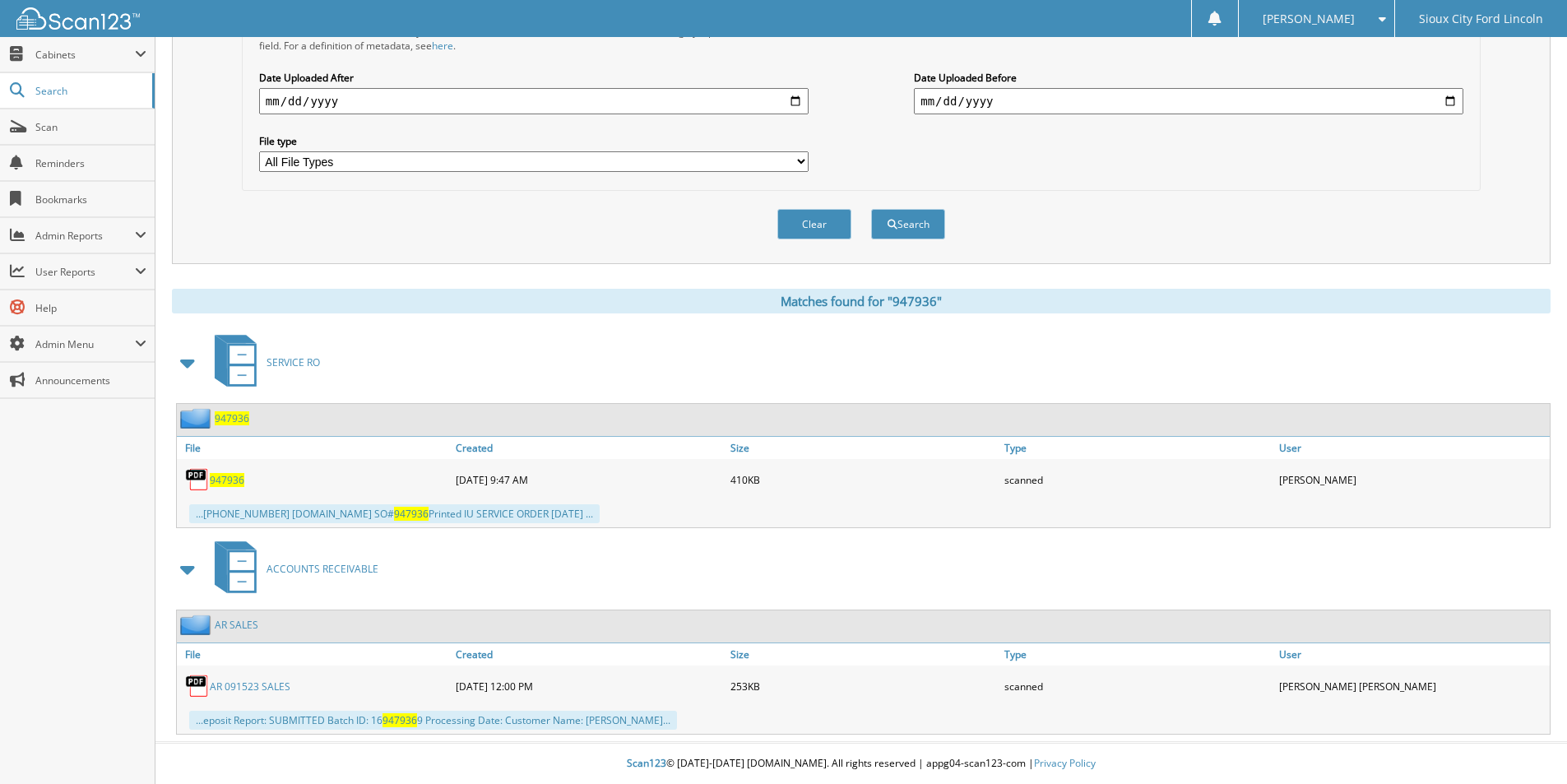
click at [217, 477] on span "947936" at bounding box center [227, 479] width 35 height 14
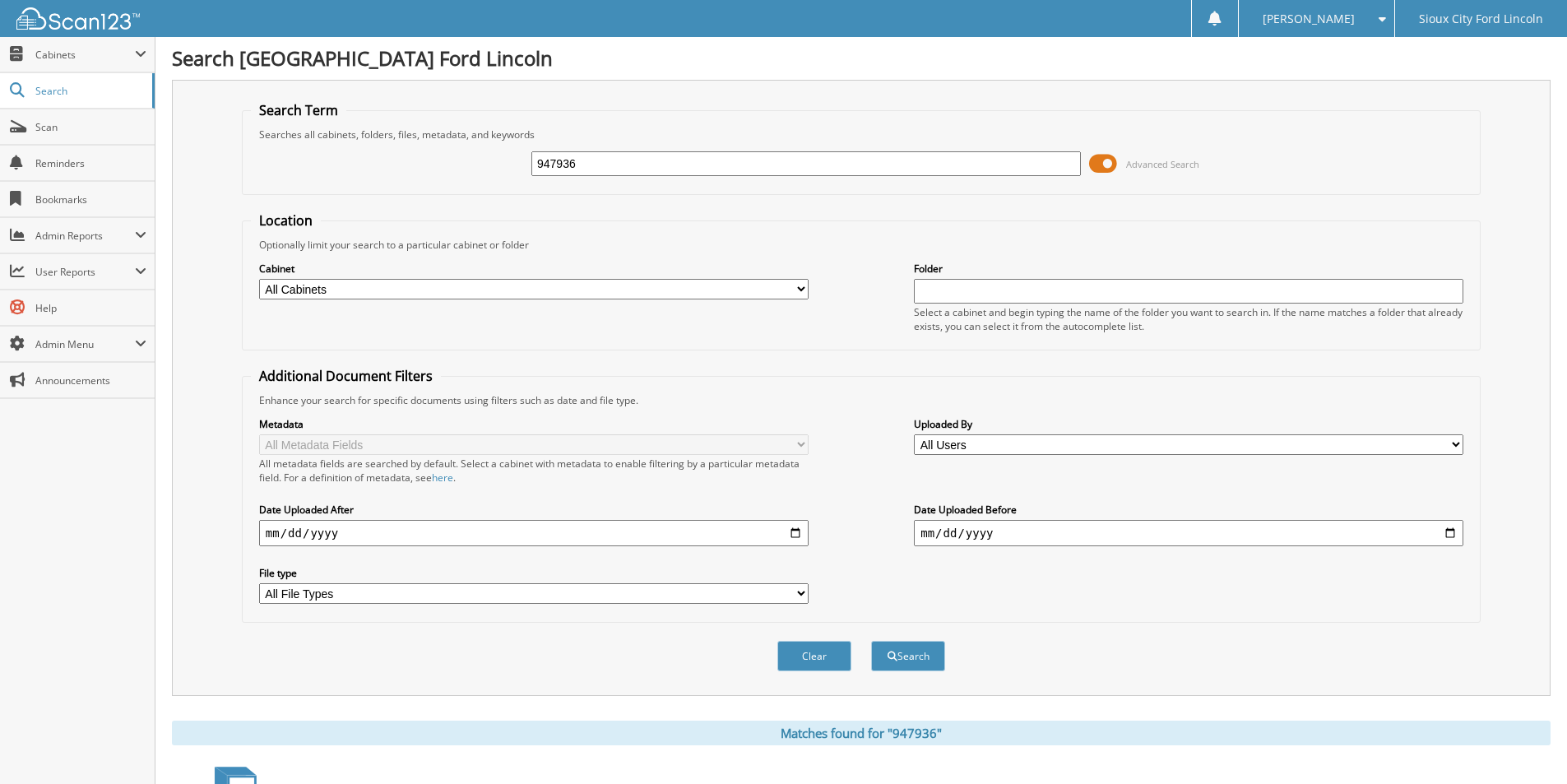
scroll to position [0, 0]
click at [625, 167] on input "947936" at bounding box center [806, 164] width 550 height 24
type input "948062"
click at [872, 641] on button "Search" at bounding box center [908, 656] width 74 height 30
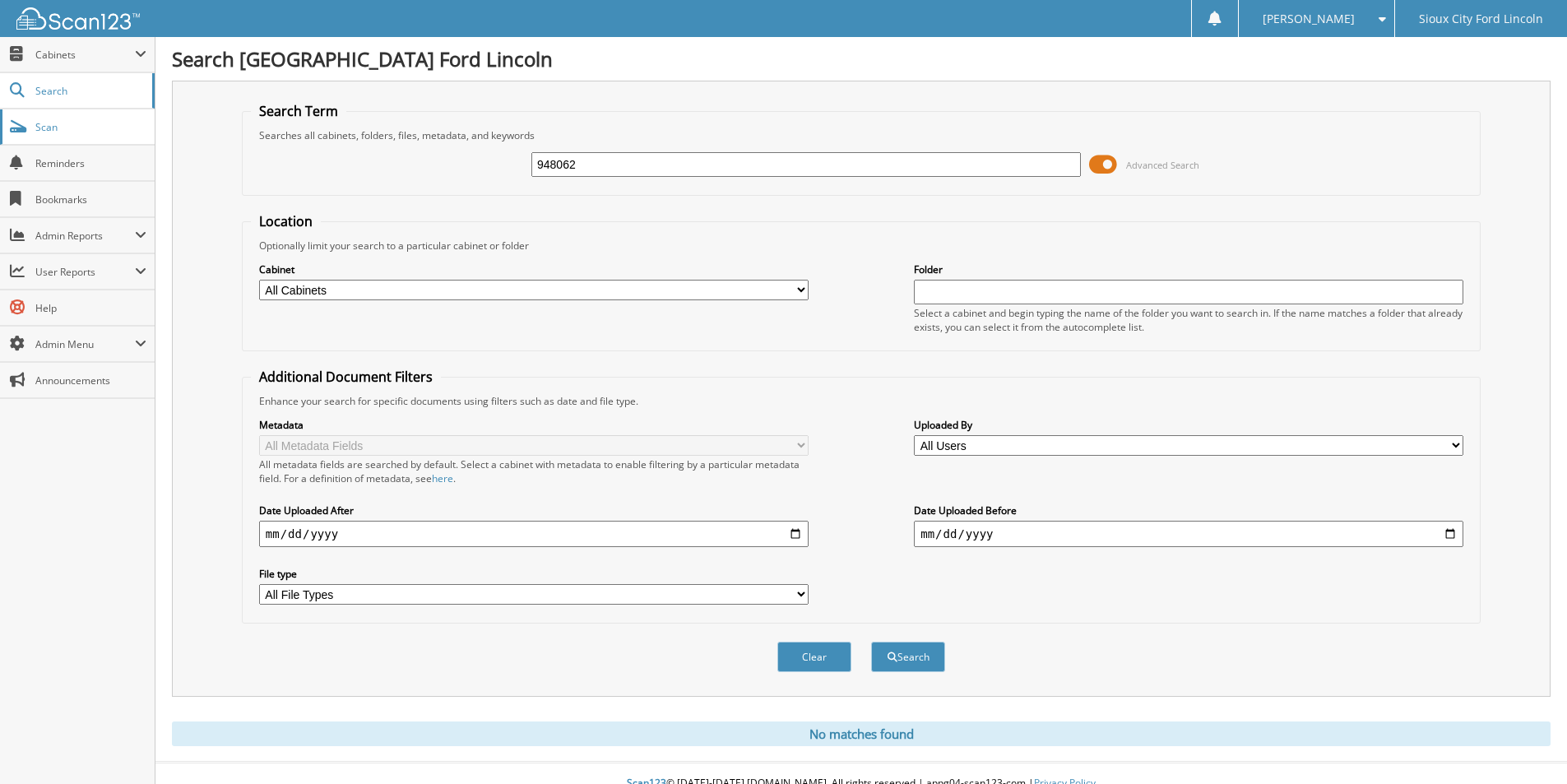
click at [55, 131] on span "Scan" at bounding box center [91, 127] width 111 height 14
